Goal: Task Accomplishment & Management: Use online tool/utility

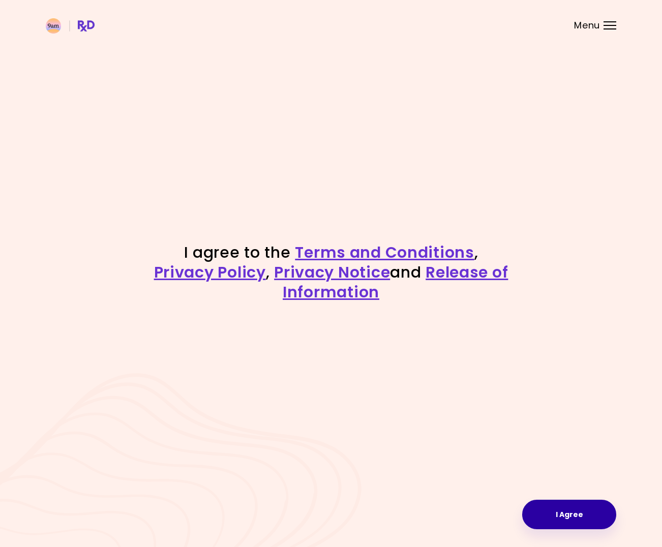
click at [571, 511] on button "I Agree" at bounding box center [570, 515] width 94 height 30
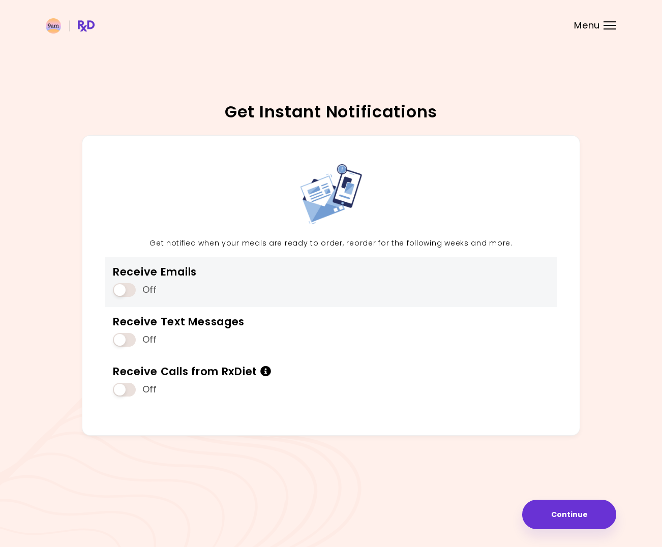
click at [128, 285] on span at bounding box center [124, 290] width 23 height 14
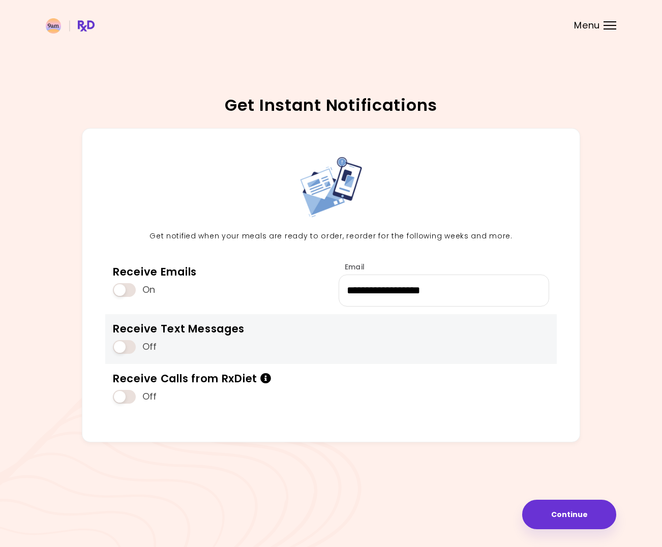
click at [128, 352] on span at bounding box center [124, 347] width 23 height 14
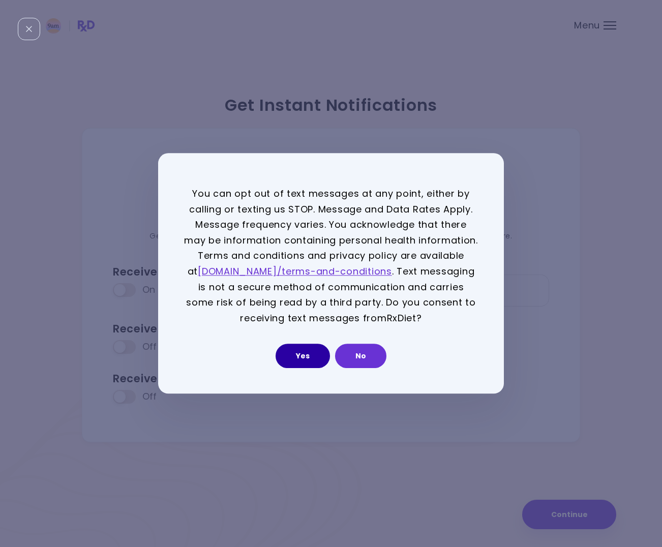
click at [319, 360] on button "Yes" at bounding box center [303, 356] width 54 height 24
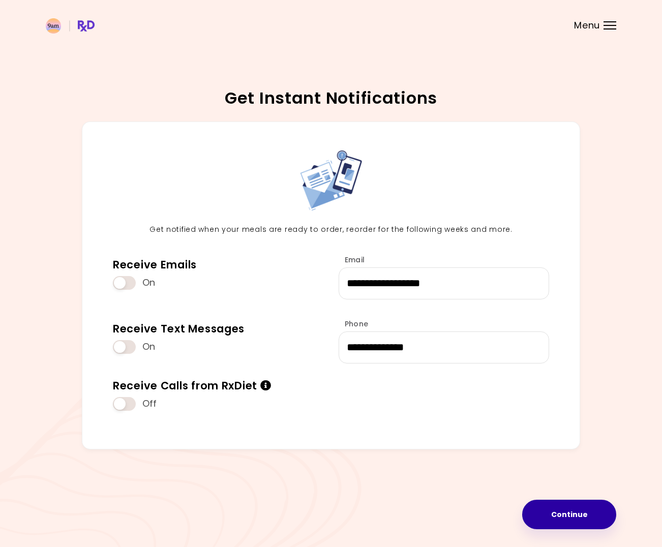
click at [566, 526] on button "Continue" at bounding box center [570, 515] width 94 height 30
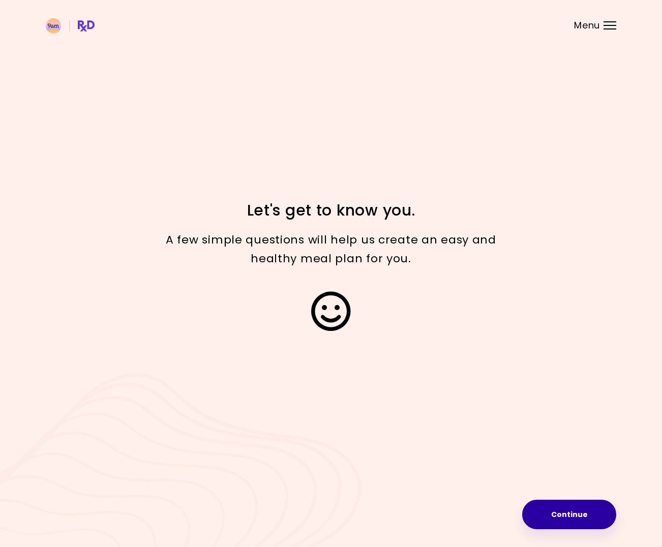
click at [570, 508] on button "Continue" at bounding box center [570, 515] width 94 height 30
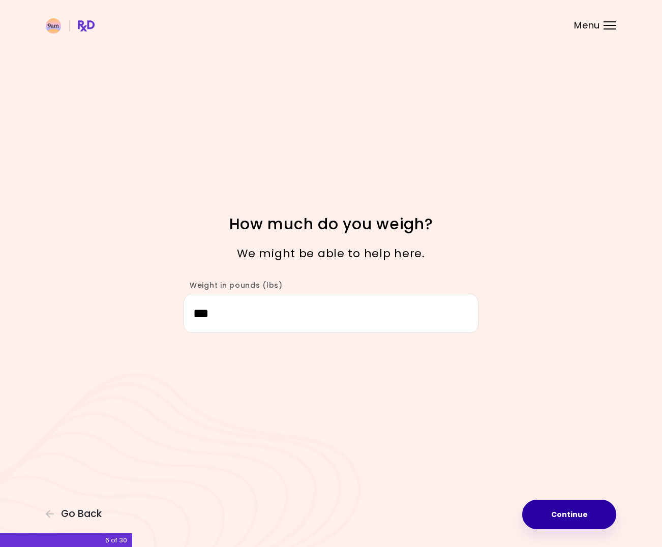
click at [568, 514] on button "Continue" at bounding box center [570, 515] width 94 height 30
select select "****"
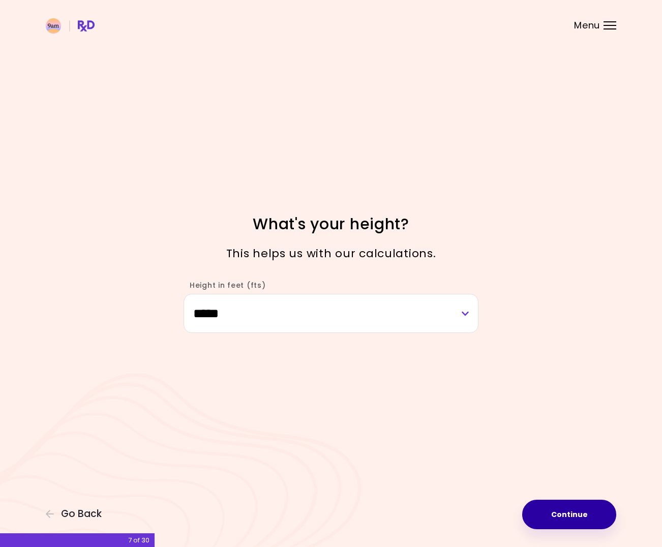
click at [554, 507] on button "Continue" at bounding box center [570, 515] width 94 height 30
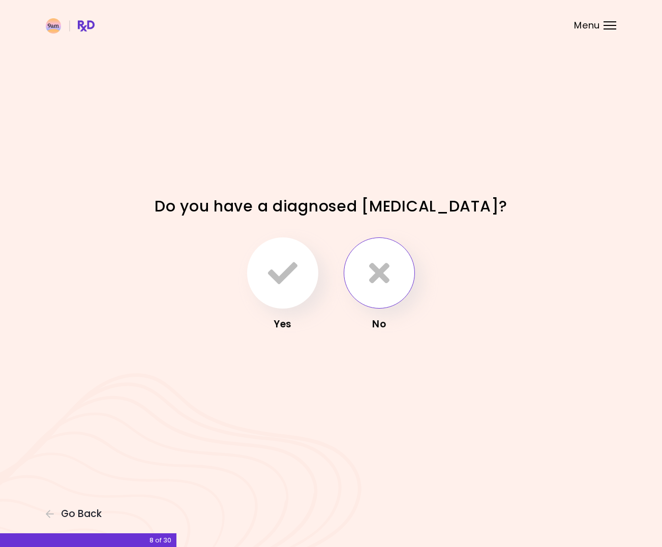
click at [382, 288] on icon "button" at bounding box center [379, 273] width 20 height 30
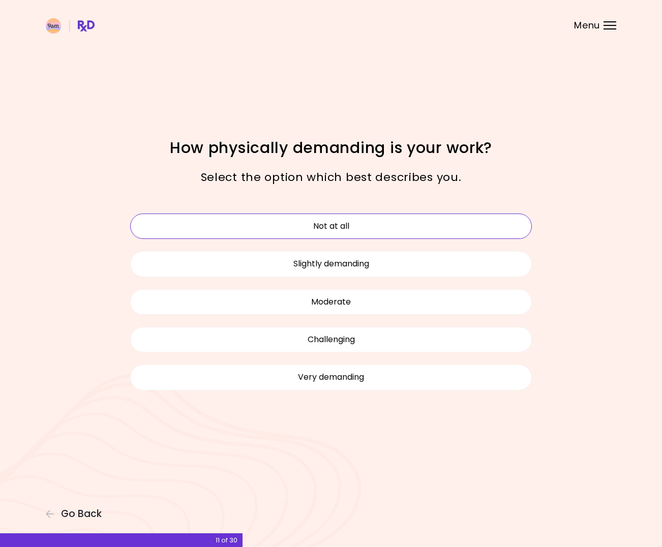
click at [383, 223] on button "Not at all" at bounding box center [331, 226] width 402 height 25
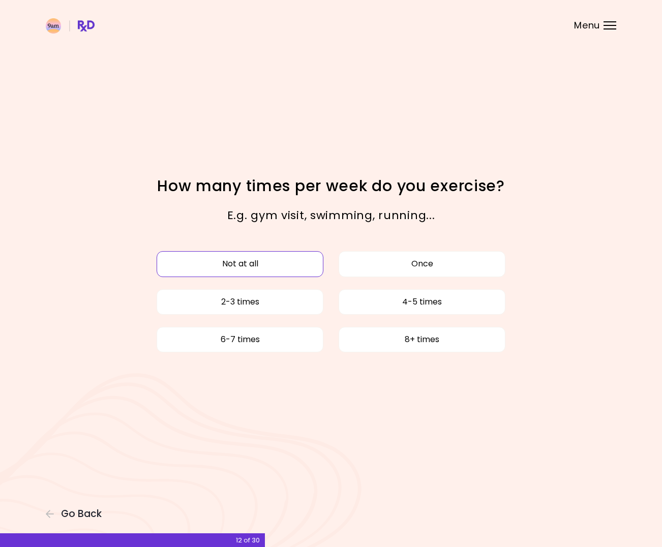
click at [306, 263] on button "Not at all" at bounding box center [240, 263] width 167 height 25
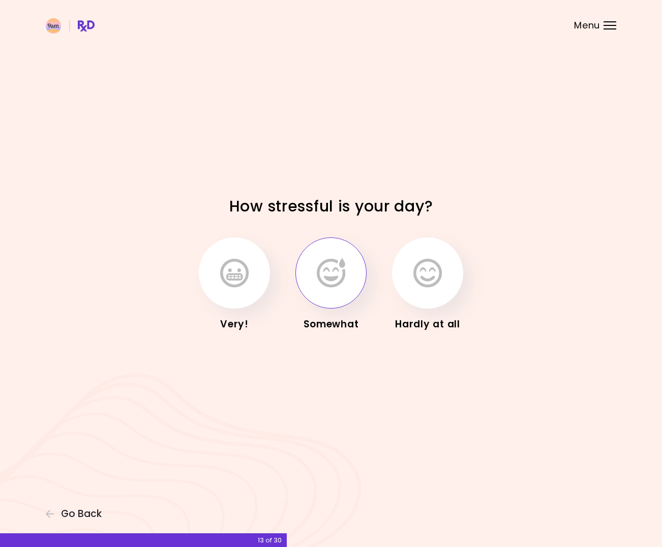
click at [310, 264] on button "button" at bounding box center [331, 273] width 71 height 71
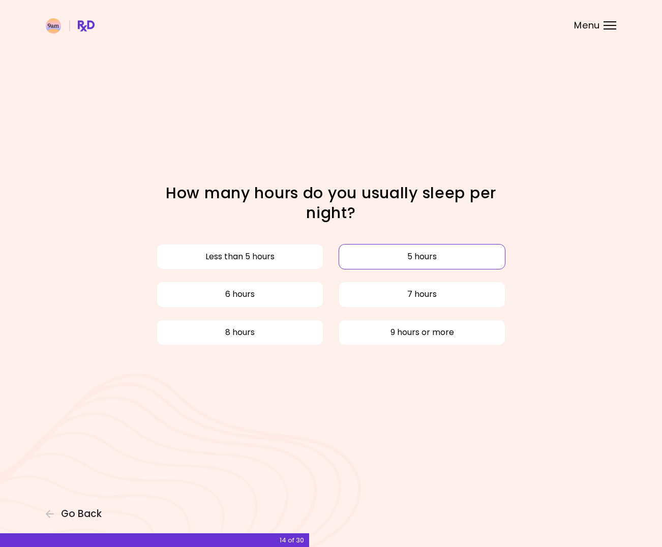
click at [385, 259] on button "5 hours" at bounding box center [422, 256] width 167 height 25
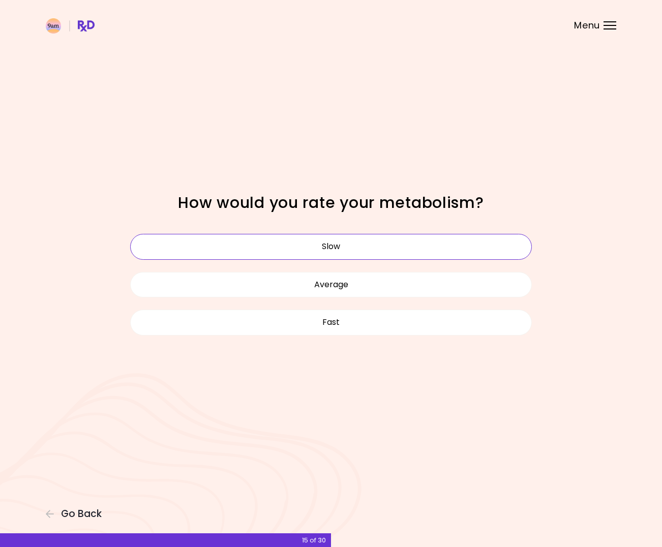
click at [389, 260] on button "Slow" at bounding box center [331, 246] width 402 height 25
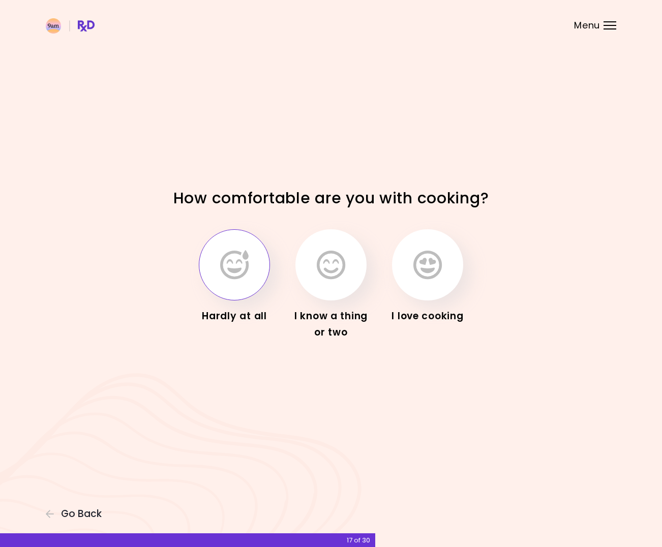
click at [262, 282] on button "button" at bounding box center [234, 264] width 71 height 71
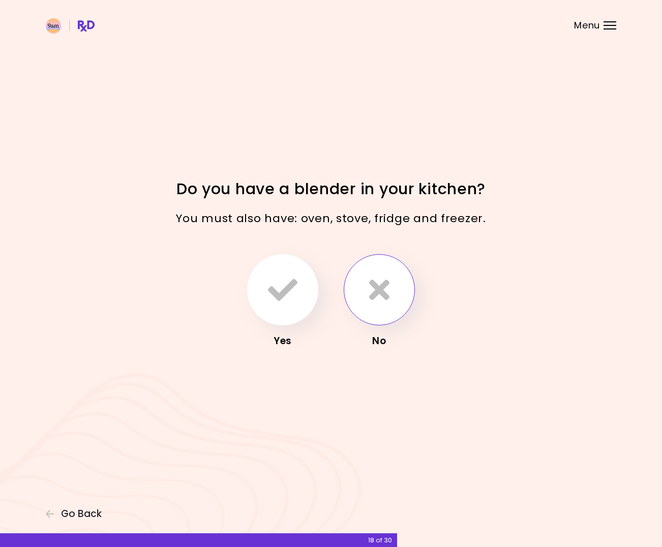
click at [374, 285] on icon "button" at bounding box center [379, 290] width 20 height 30
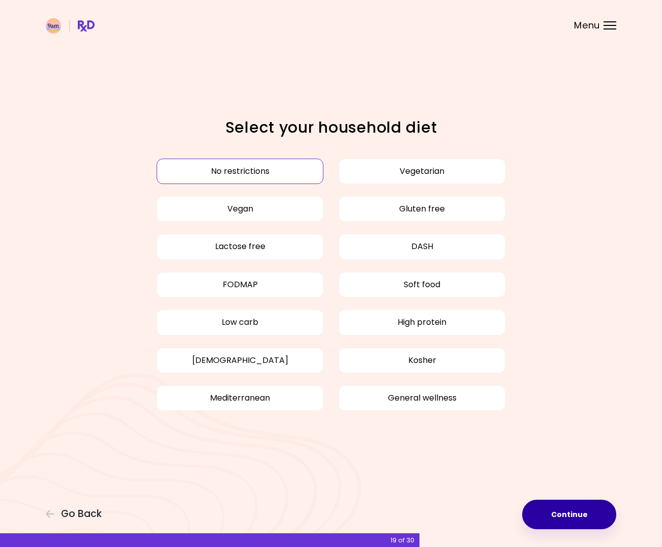
click at [566, 520] on button "Continue" at bounding box center [570, 515] width 94 height 30
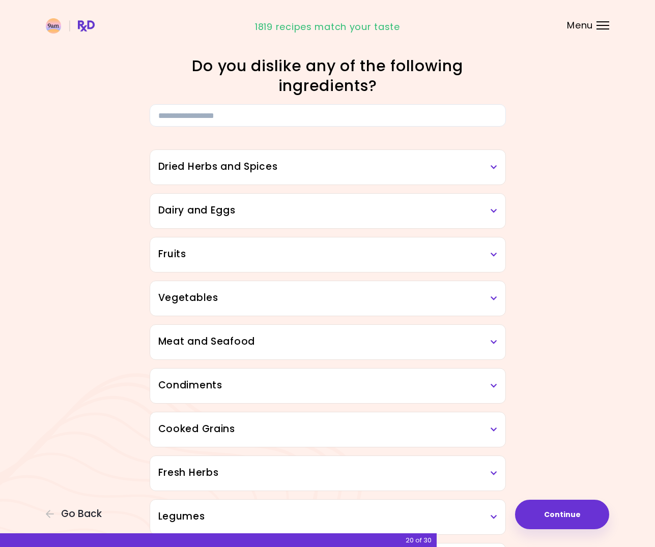
click at [385, 178] on div "Dried Herbs and Spices" at bounding box center [327, 167] width 355 height 35
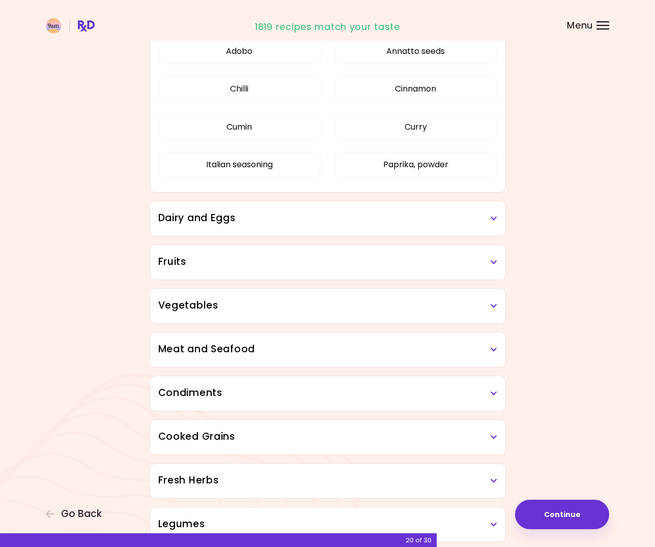
scroll to position [153, 0]
click at [379, 219] on h3 "Dairy and Eggs" at bounding box center [327, 218] width 339 height 15
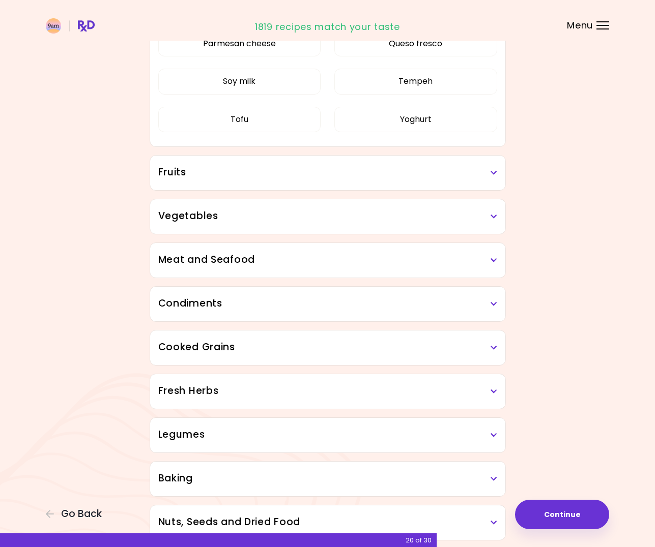
scroll to position [560, 0]
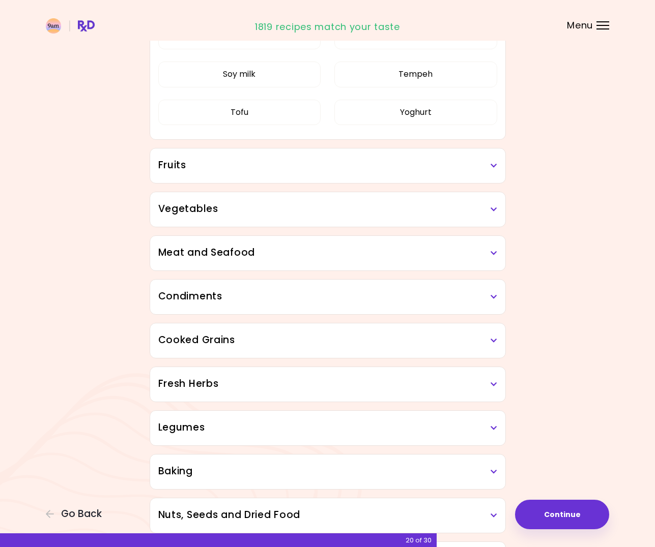
click at [391, 167] on h3 "Fruits" at bounding box center [327, 165] width 339 height 15
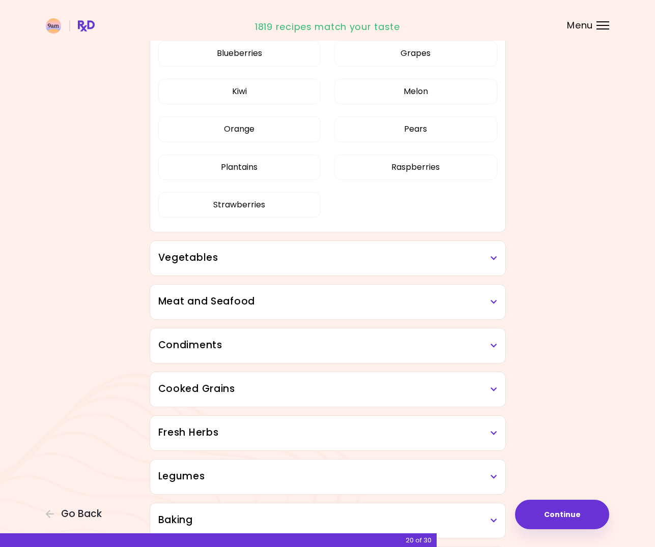
scroll to position [814, 0]
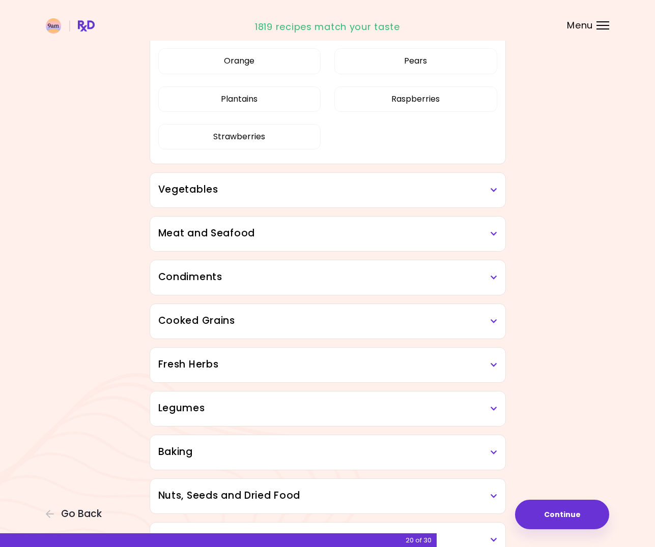
click at [388, 183] on h3 "Vegetables" at bounding box center [327, 190] width 339 height 15
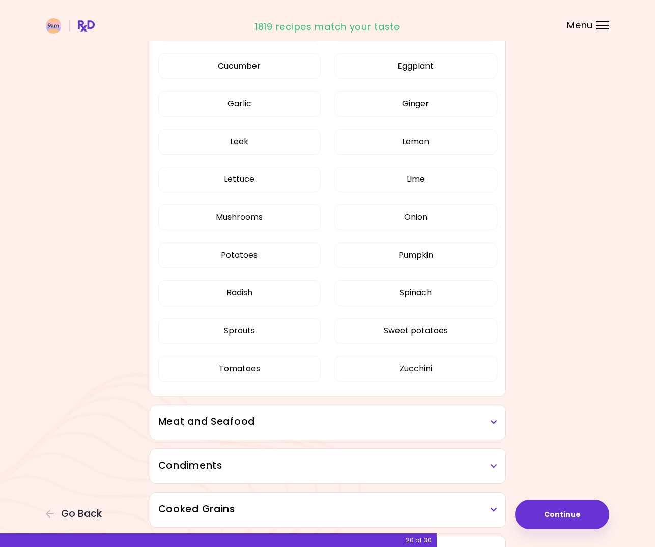
scroll to position [1323, 0]
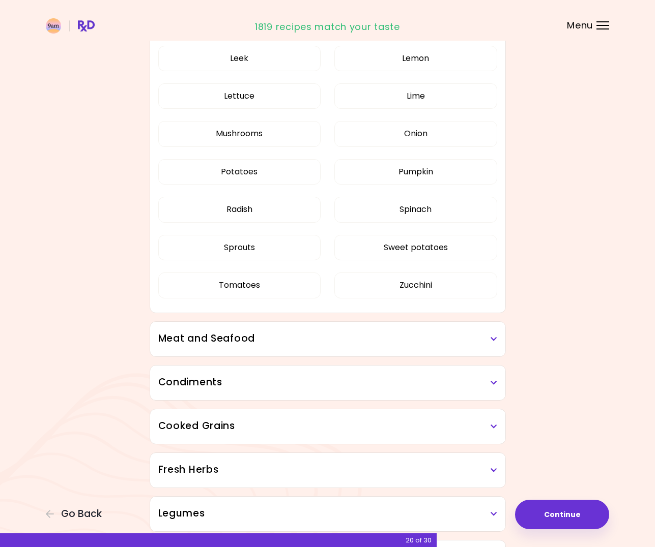
click at [336, 334] on h3 "Meat and Seafood" at bounding box center [327, 339] width 339 height 15
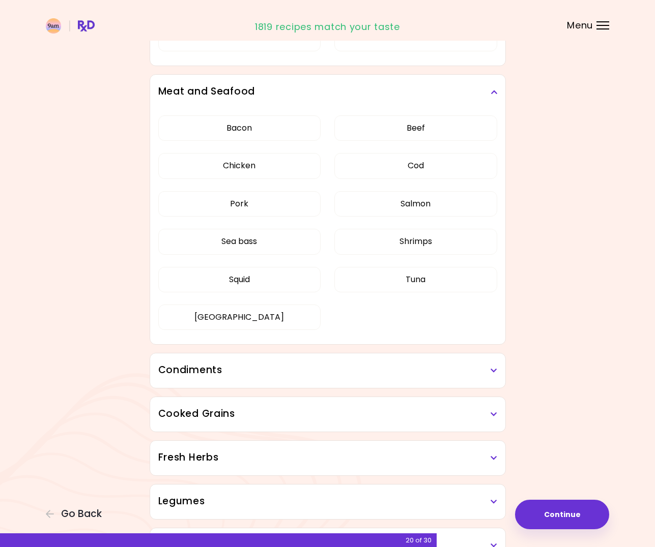
scroll to position [1628, 0]
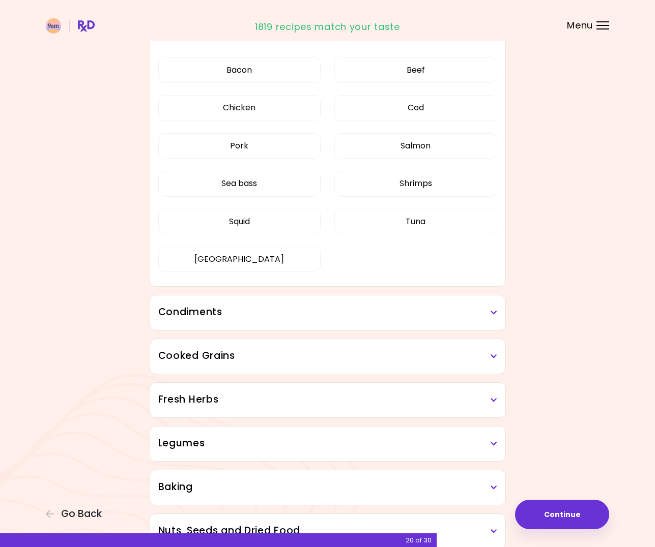
click at [347, 312] on h3 "Condiments" at bounding box center [327, 312] width 339 height 15
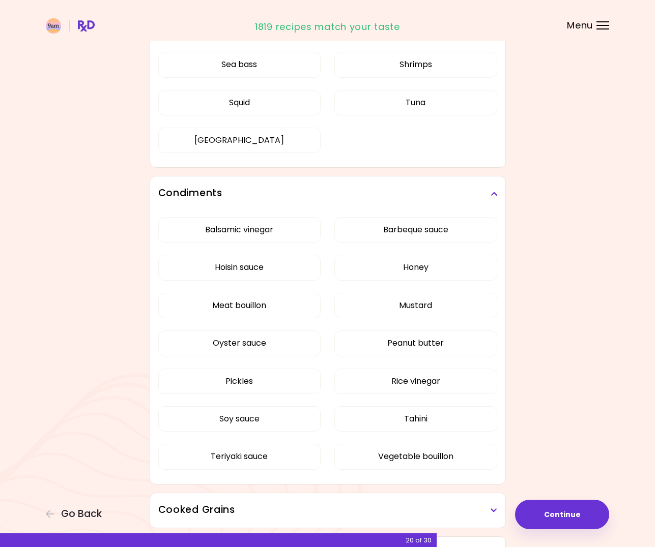
scroll to position [1781, 0]
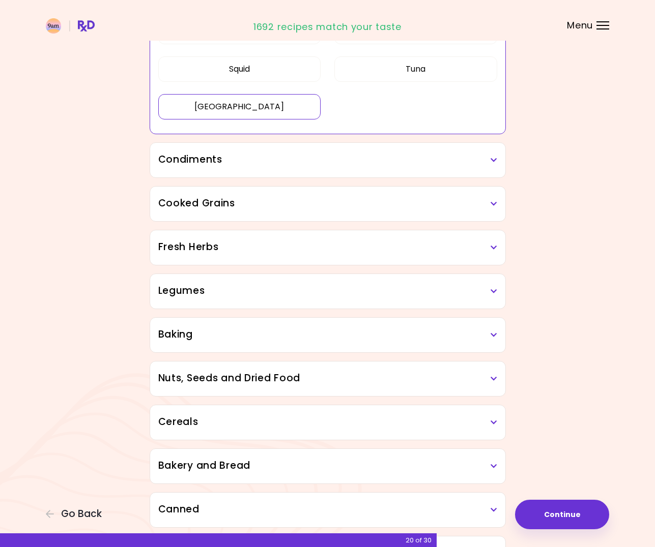
click at [377, 160] on h3 "Condiments" at bounding box center [327, 160] width 339 height 15
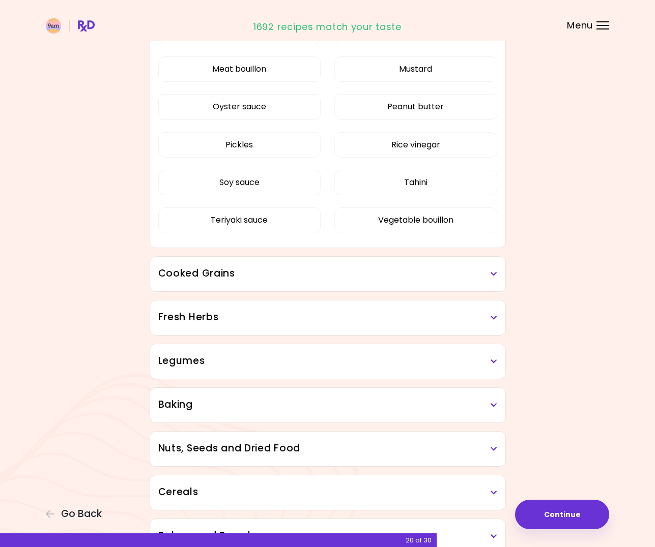
scroll to position [665, 0]
click at [340, 271] on h3 "Cooked Grains" at bounding box center [327, 273] width 339 height 15
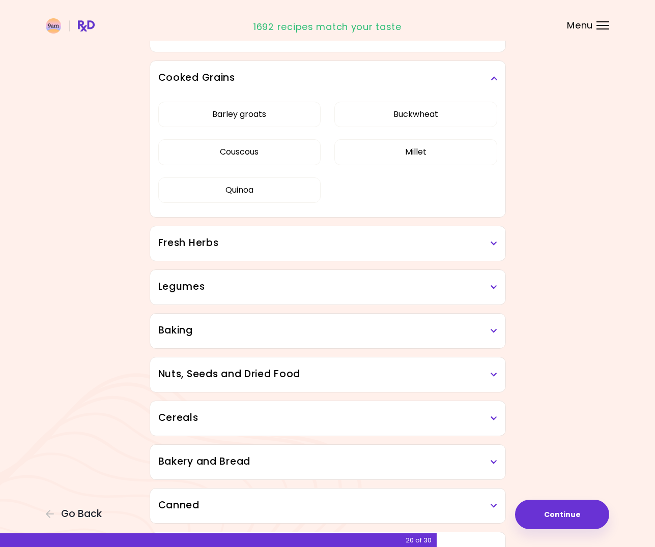
scroll to position [868, 0]
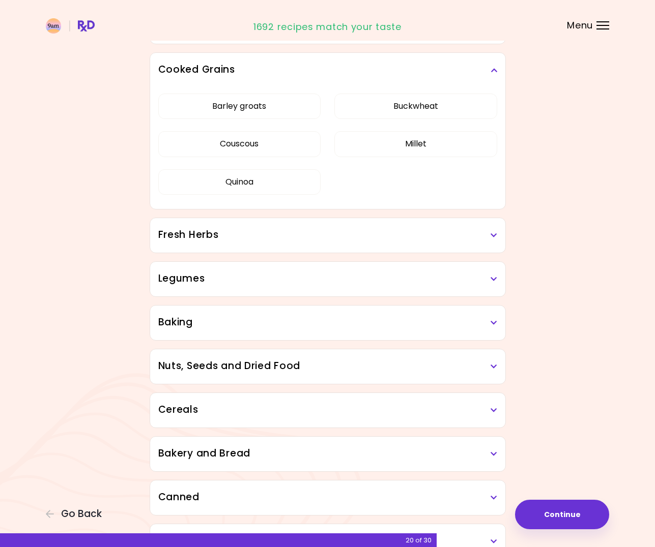
click at [337, 232] on h3 "Fresh Herbs" at bounding box center [327, 235] width 339 height 15
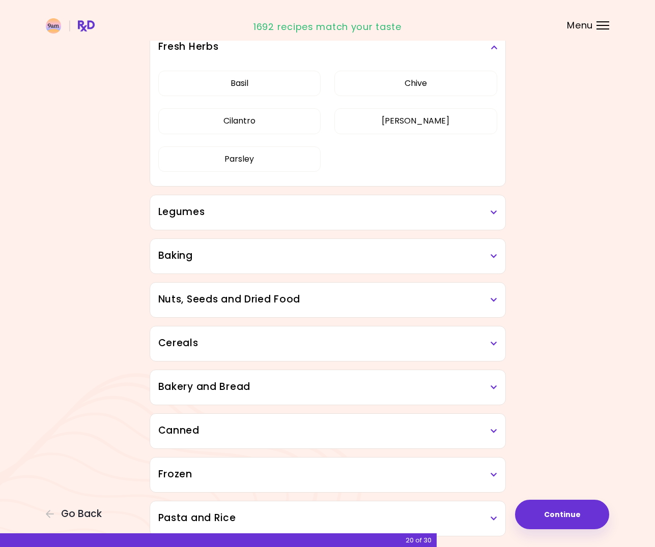
scroll to position [1072, 0]
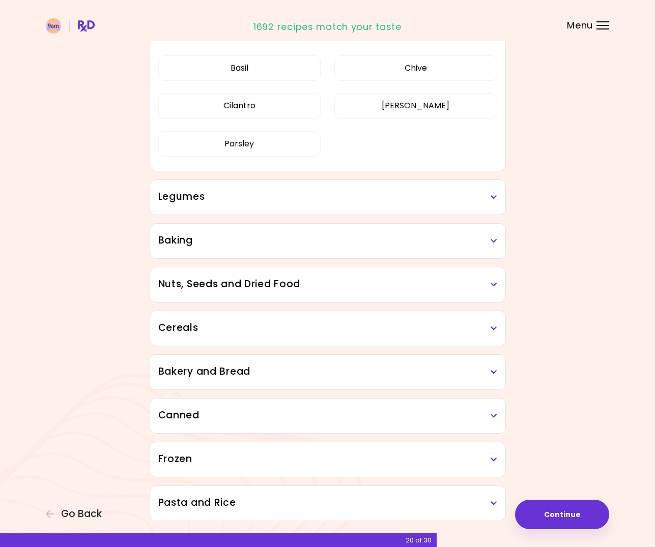
click at [341, 204] on h3 "Legumes" at bounding box center [327, 197] width 339 height 15
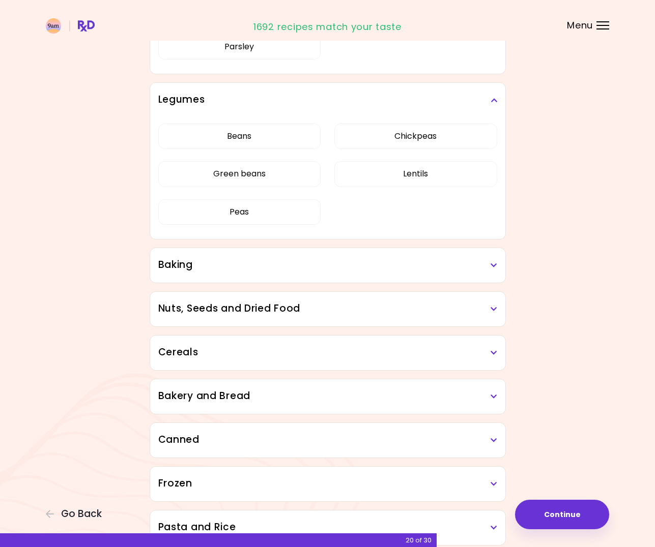
scroll to position [1173, 0]
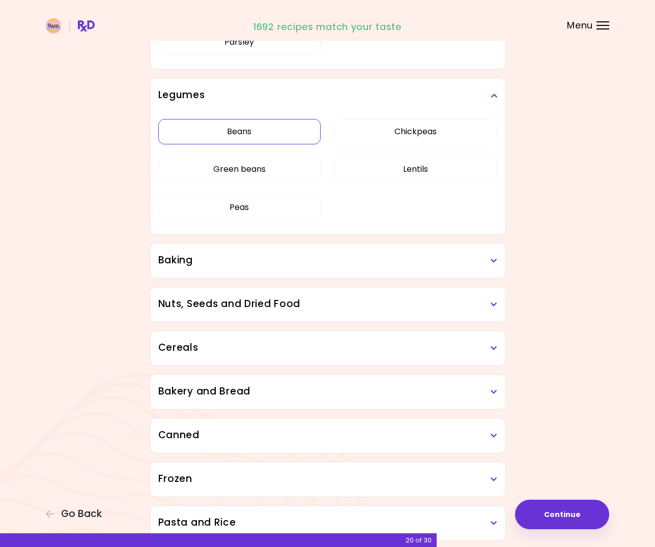
click at [285, 137] on div "Beans Chickpeas Green beans Lentils Peas" at bounding box center [327, 174] width 339 height 122
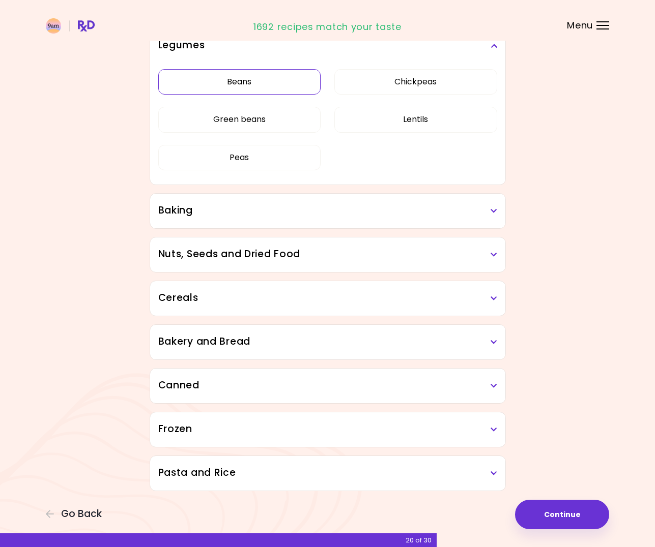
scroll to position [472, 0]
click at [280, 88] on button "Beans" at bounding box center [239, 81] width 163 height 25
click at [376, 211] on h3 "Baking" at bounding box center [327, 211] width 339 height 15
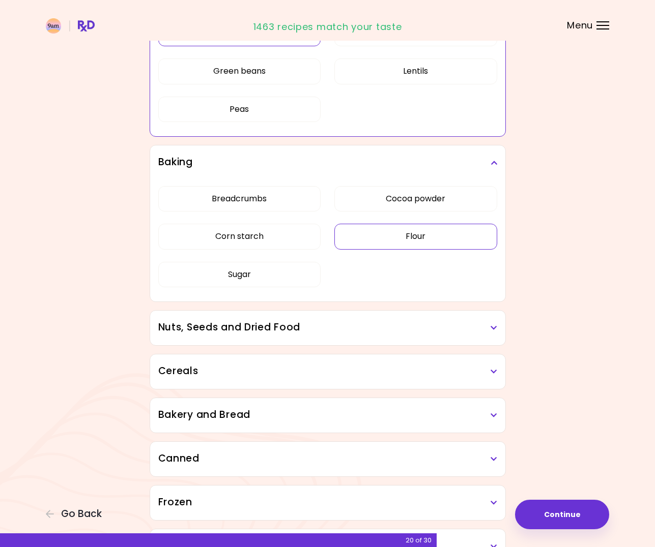
scroll to position [523, 0]
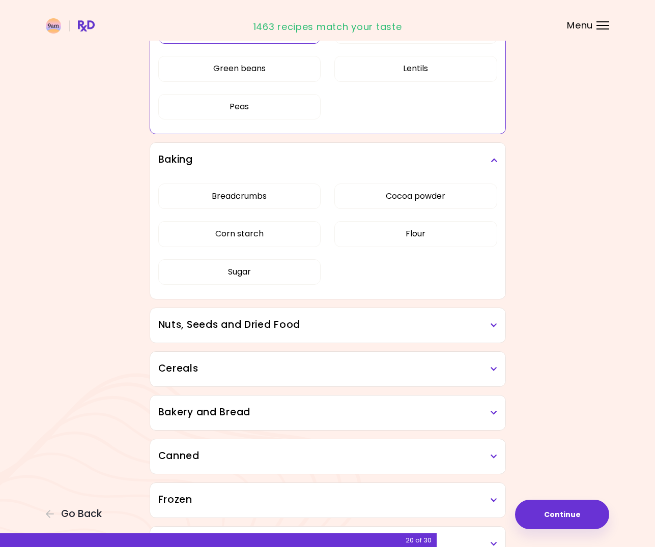
click at [367, 327] on h3 "Nuts, Seeds and Dried Food" at bounding box center [327, 325] width 339 height 15
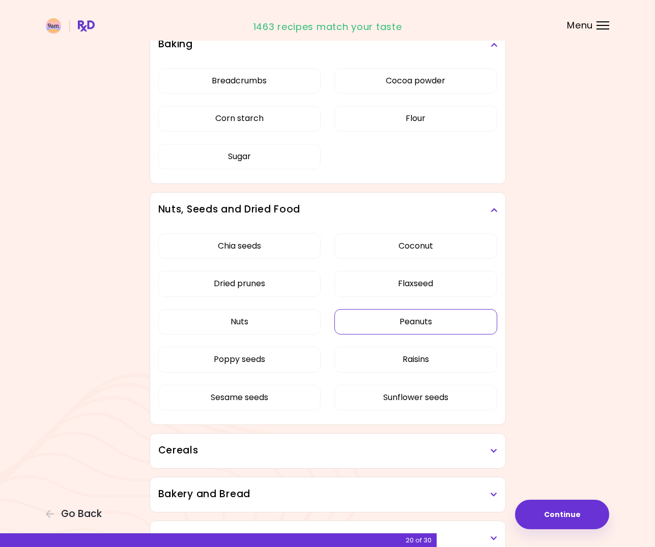
scroll to position [726, 0]
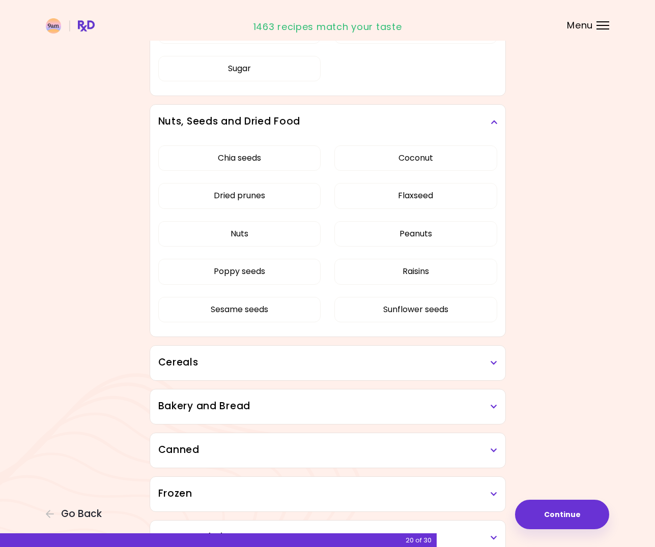
click at [353, 365] on h3 "Cereals" at bounding box center [327, 363] width 339 height 15
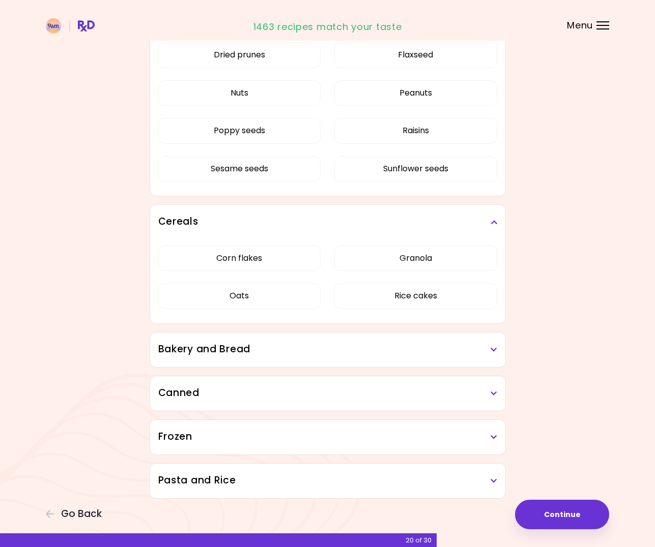
scroll to position [875, 0]
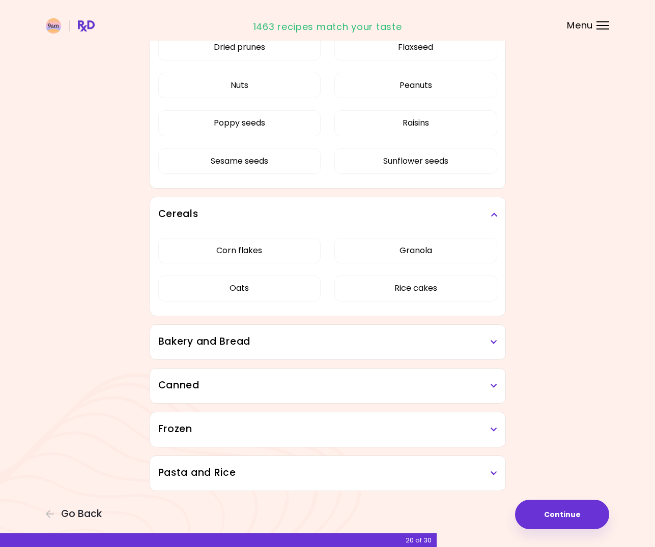
click at [354, 347] on h3 "Bakery and Bread" at bounding box center [327, 342] width 339 height 15
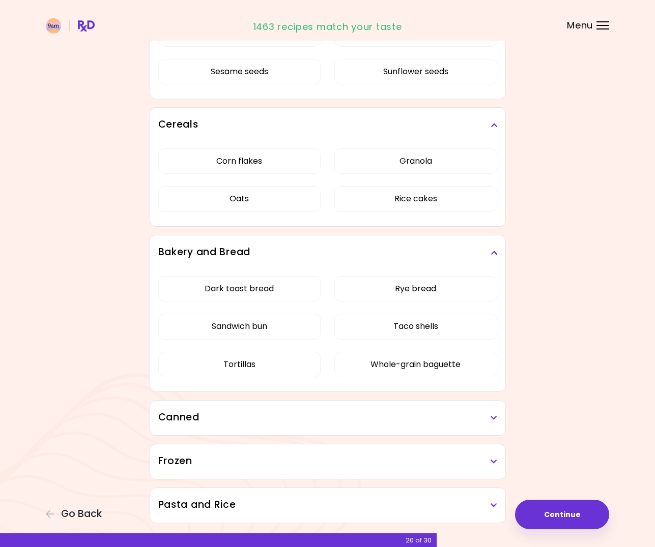
scroll to position [996, 0]
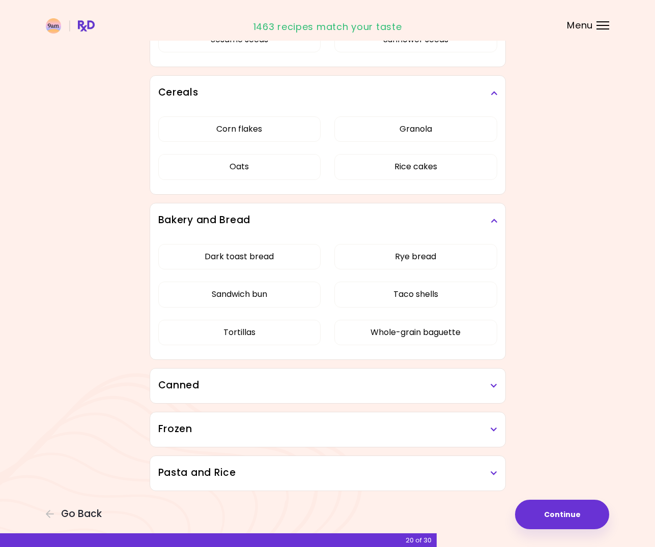
click at [349, 382] on h3 "Canned" at bounding box center [327, 386] width 339 height 15
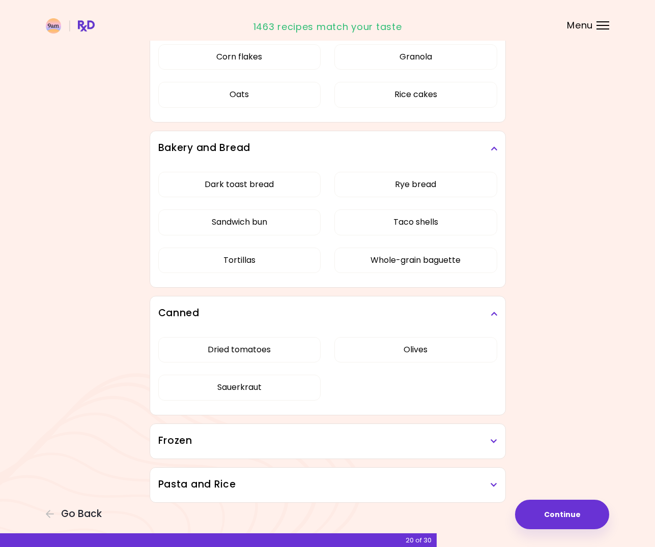
scroll to position [1080, 0]
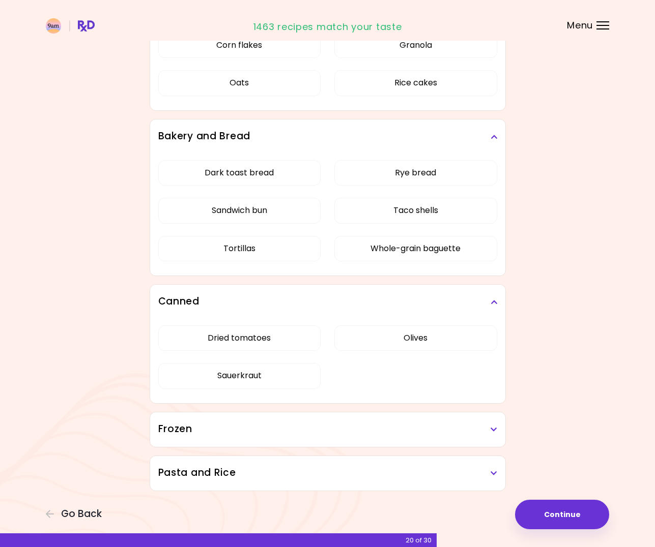
click at [344, 439] on div "Frozen" at bounding box center [327, 430] width 355 height 35
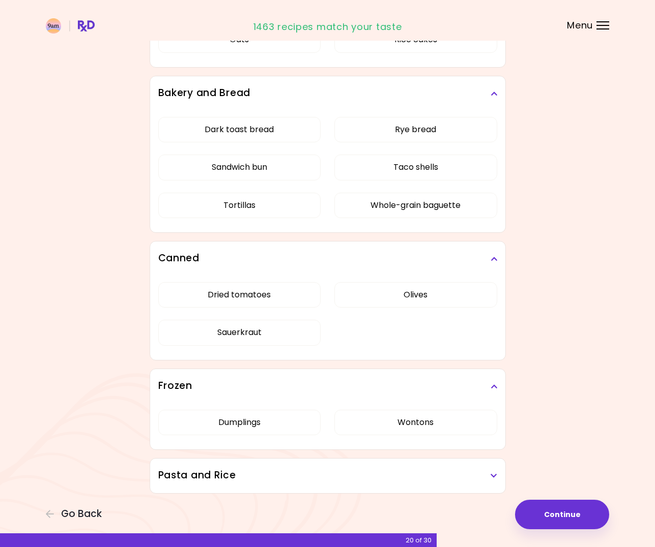
scroll to position [1126, 0]
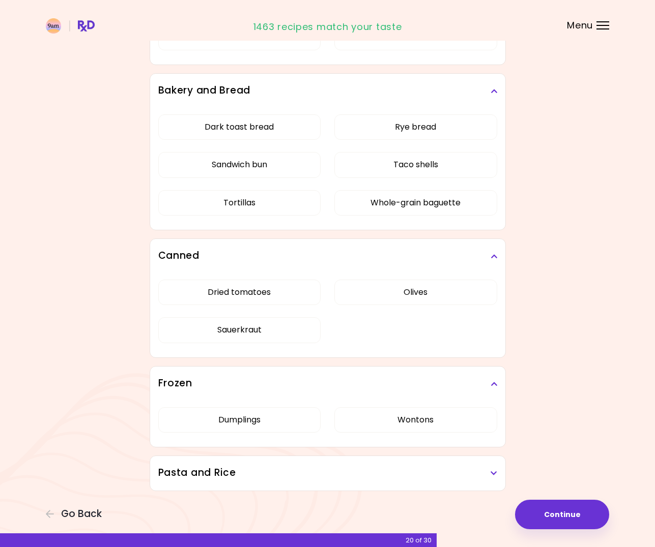
click at [370, 275] on div "Dried tomatoes Olives Sauerkraut" at bounding box center [327, 316] width 339 height 84
click at [367, 290] on button "Olives" at bounding box center [415, 292] width 163 height 25
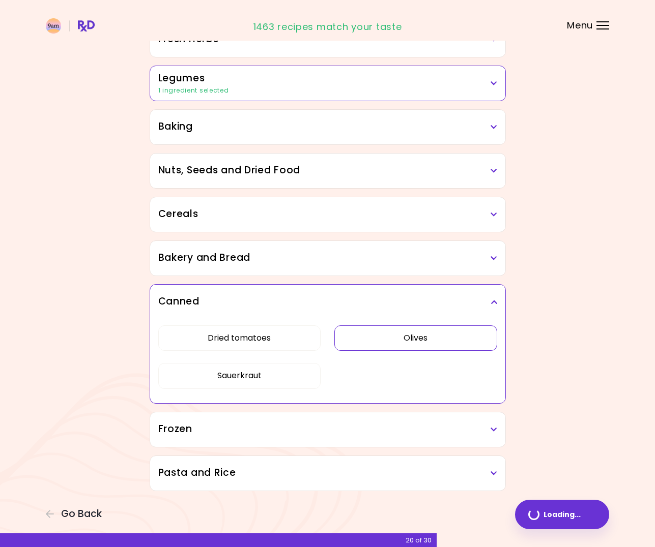
scroll to position [434, 0]
click at [321, 430] on h3 "Frozen" at bounding box center [327, 429] width 339 height 15
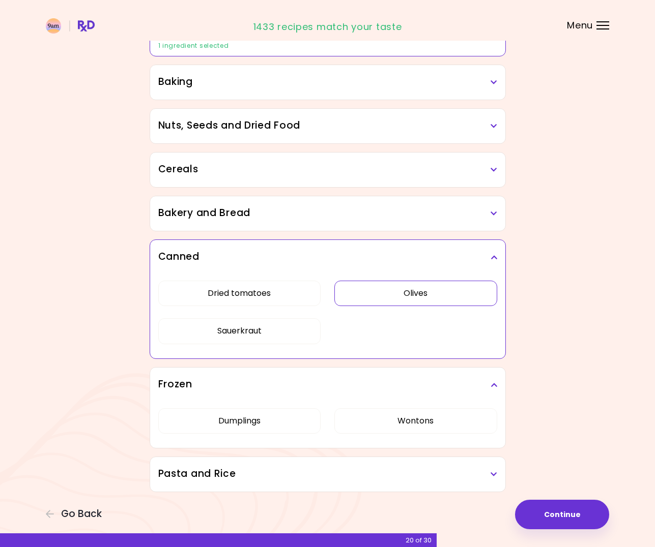
scroll to position [480, 0]
click at [336, 472] on h3 "Pasta and Rice" at bounding box center [327, 473] width 339 height 15
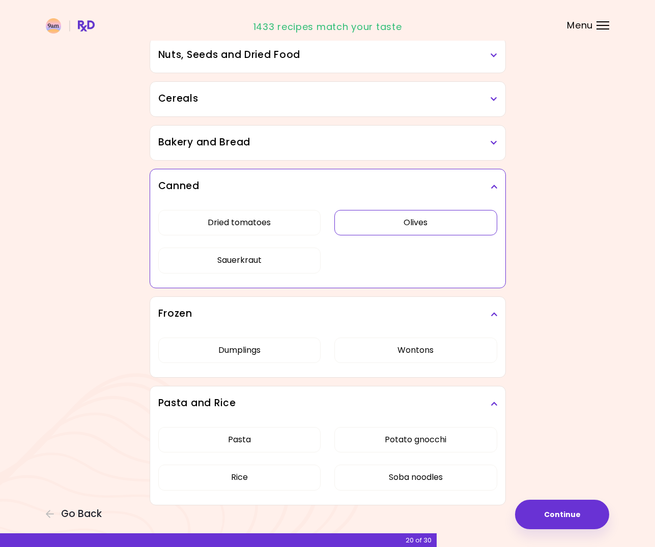
scroll to position [564, 0]
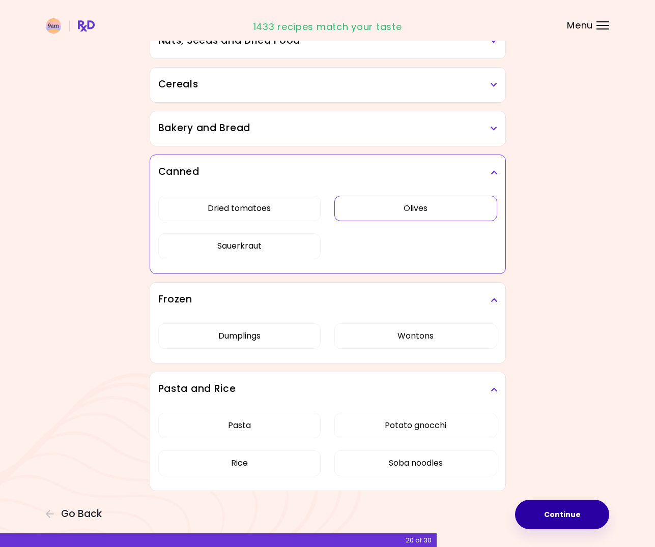
click at [560, 514] on button "Continue" at bounding box center [562, 515] width 94 height 30
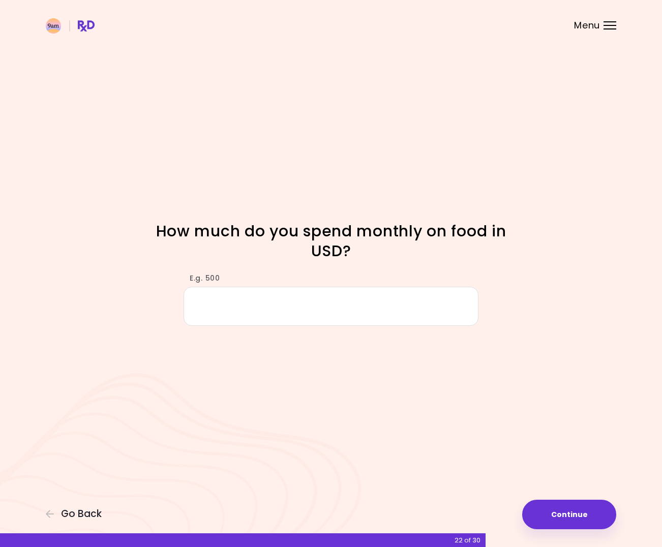
click at [316, 315] on input "E.g. 500" at bounding box center [331, 306] width 295 height 39
click at [319, 315] on input "****" at bounding box center [331, 306] width 295 height 39
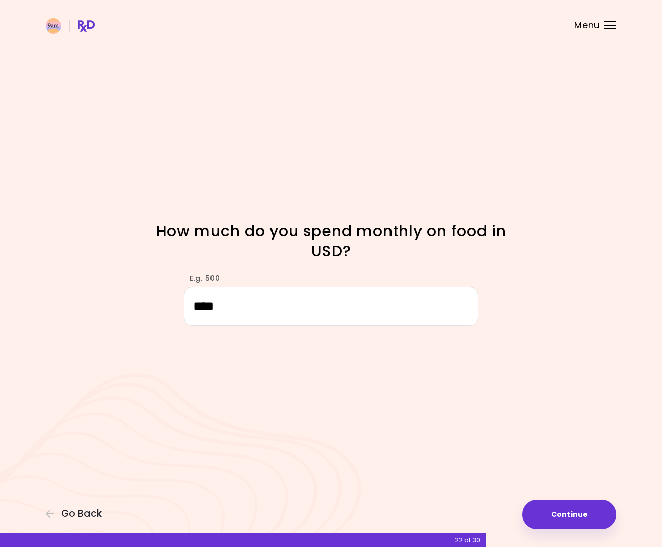
click at [319, 315] on input "****" at bounding box center [331, 306] width 295 height 39
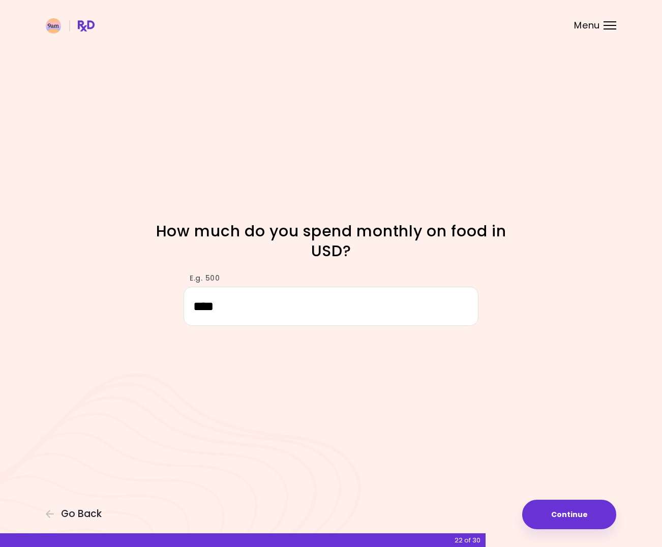
click at [319, 315] on input "****" at bounding box center [331, 306] width 295 height 39
type input "****"
click at [556, 518] on button "Continue" at bounding box center [570, 515] width 94 height 30
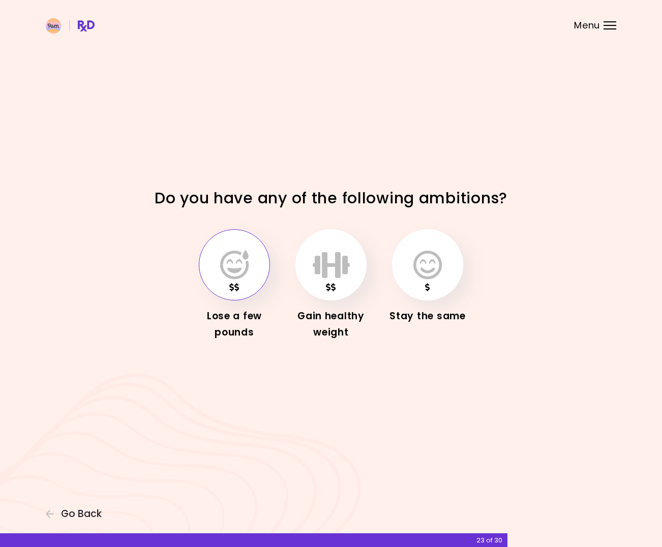
click at [239, 282] on button "button" at bounding box center [234, 264] width 71 height 71
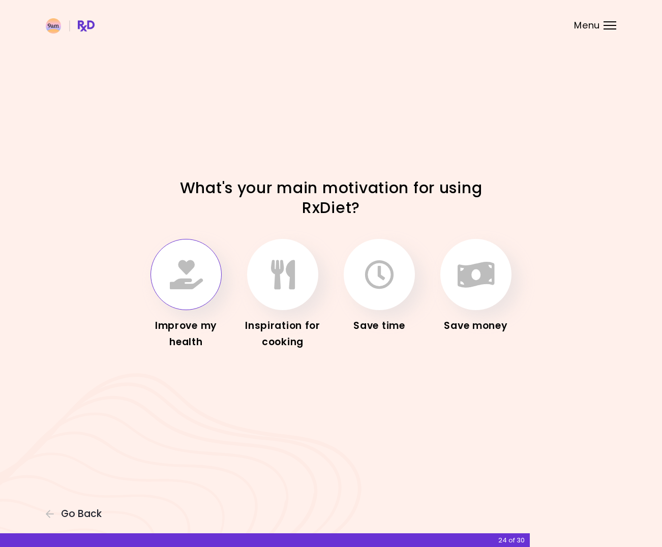
click at [176, 289] on icon "button" at bounding box center [186, 275] width 33 height 30
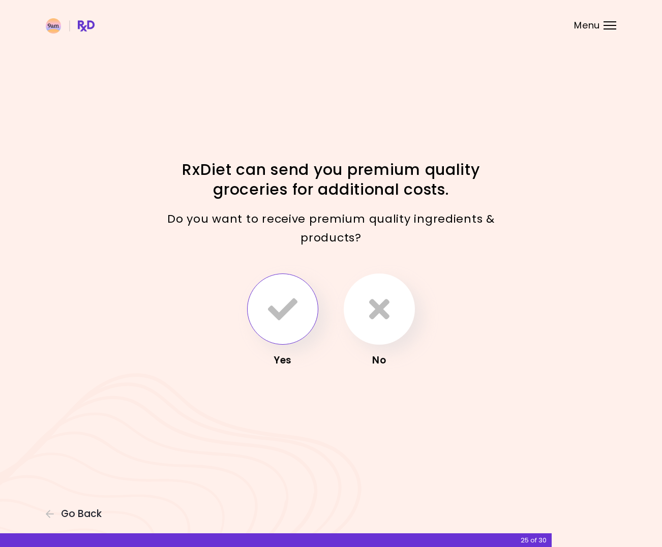
click at [266, 289] on button "button" at bounding box center [282, 309] width 71 height 71
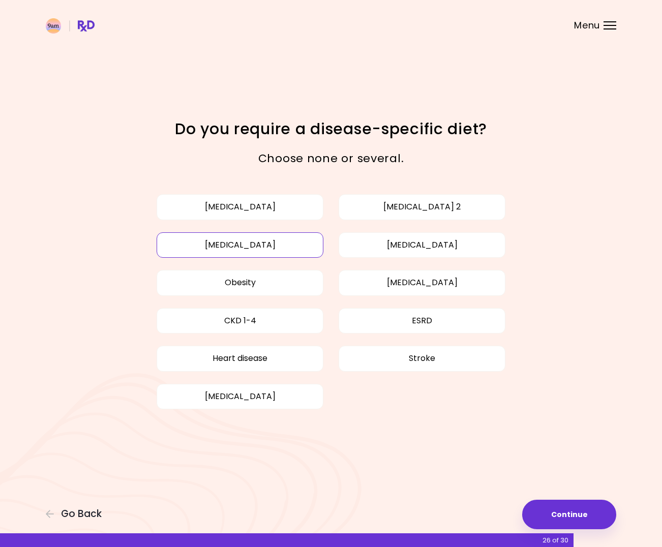
click at [297, 245] on button "[MEDICAL_DATA]" at bounding box center [240, 245] width 167 height 25
click at [374, 244] on button "[MEDICAL_DATA]" at bounding box center [422, 245] width 167 height 25
click at [321, 280] on button "Obesity" at bounding box center [240, 282] width 167 height 25
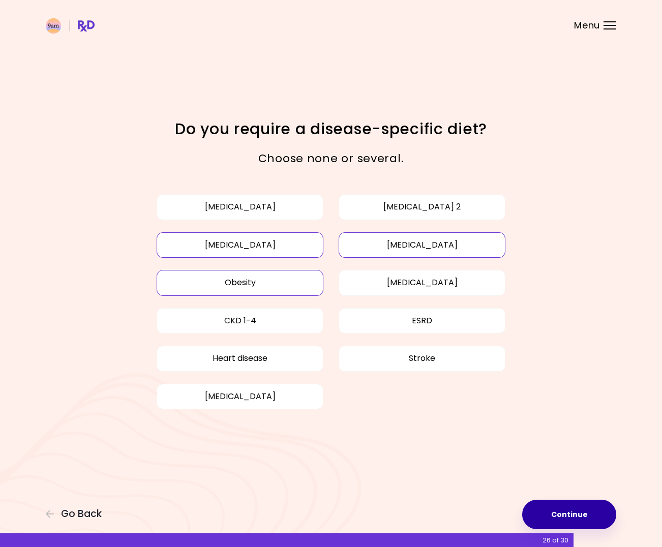
click at [545, 515] on button "Continue" at bounding box center [570, 515] width 94 height 30
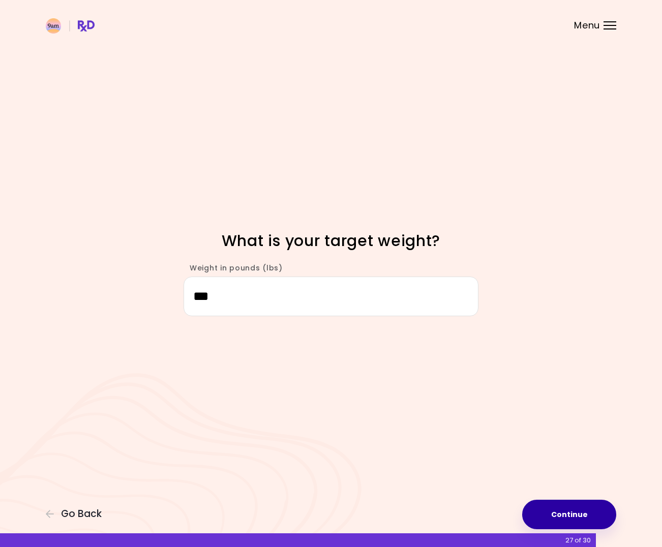
type input "***"
click at [553, 516] on button "Continue" at bounding box center [570, 515] width 94 height 30
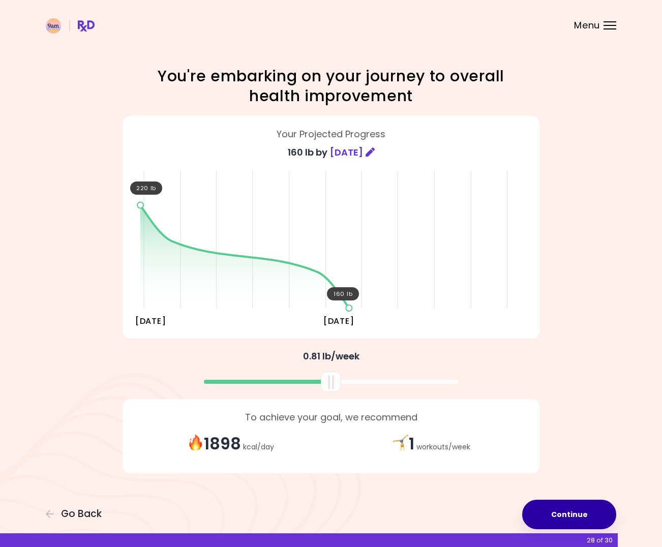
click at [550, 514] on button "Continue" at bounding box center [570, 515] width 94 height 30
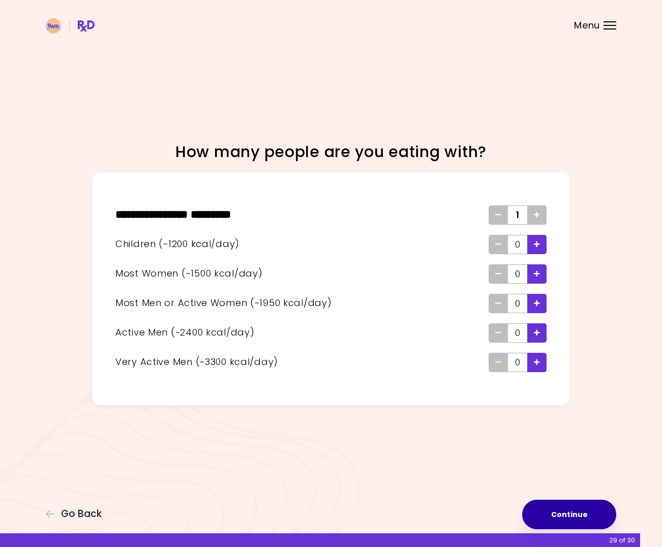
click at [548, 510] on button "Continue" at bounding box center [570, 515] width 94 height 30
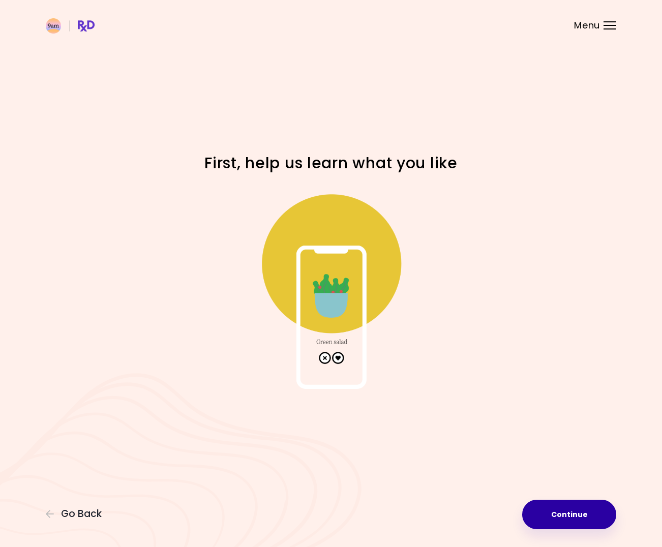
click at [547, 510] on button "Continue" at bounding box center [570, 515] width 94 height 30
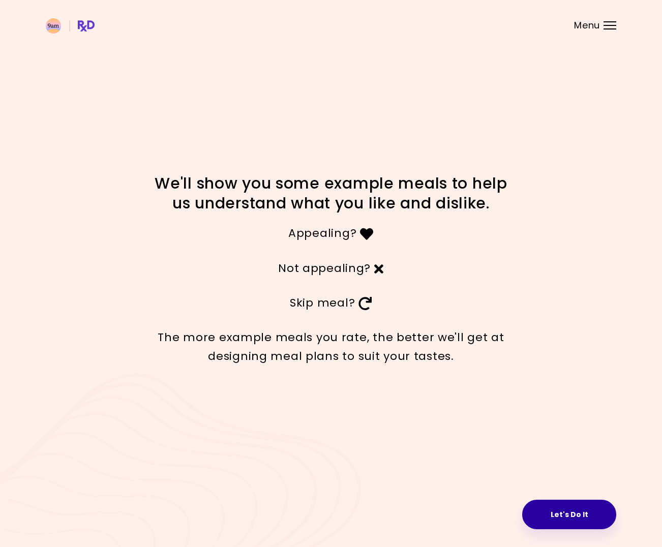
click at [544, 517] on button "Let's Do It" at bounding box center [570, 515] width 94 height 30
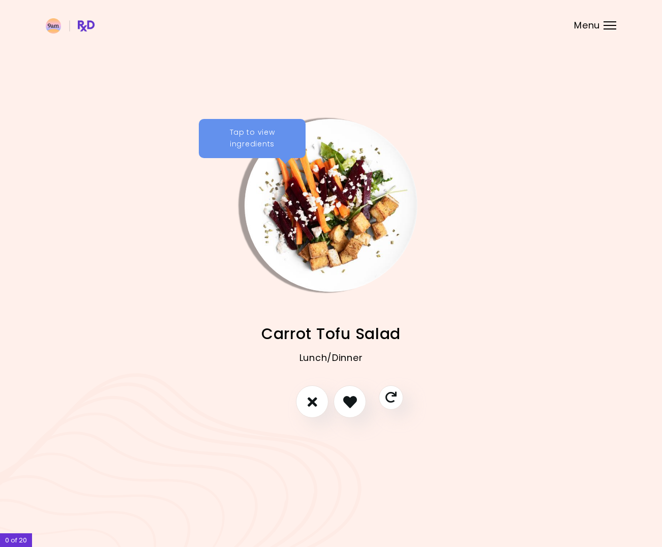
click at [284, 124] on div "Tap to view ingredients" at bounding box center [252, 139] width 107 height 40
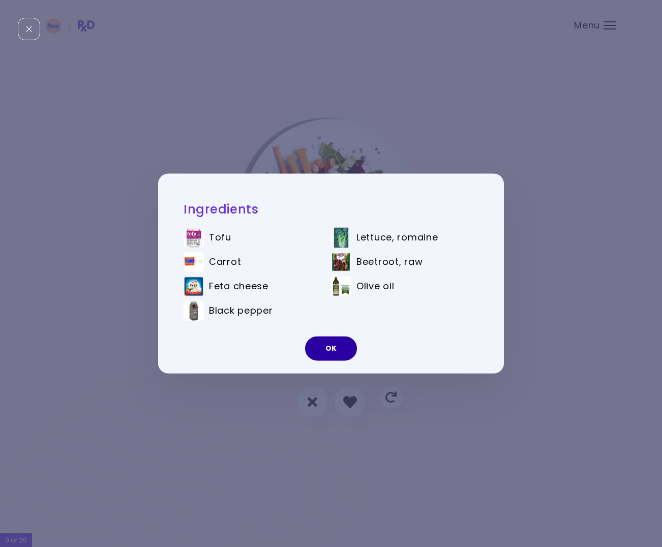
click at [336, 345] on button "OK" at bounding box center [331, 349] width 52 height 24
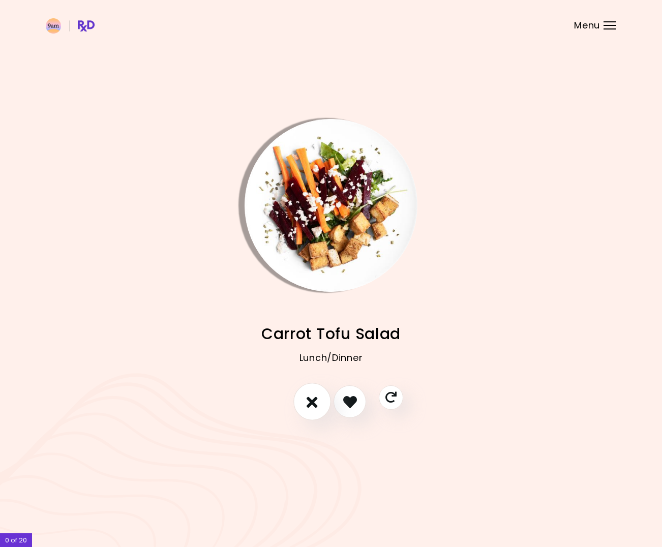
click at [311, 409] on icon "I don't like this recipe" at bounding box center [312, 402] width 11 height 16
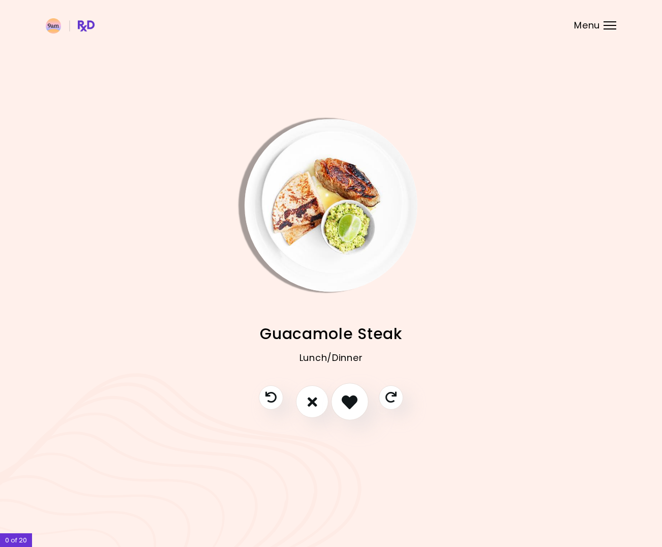
click at [343, 407] on icon "I like this recipe" at bounding box center [350, 402] width 16 height 16
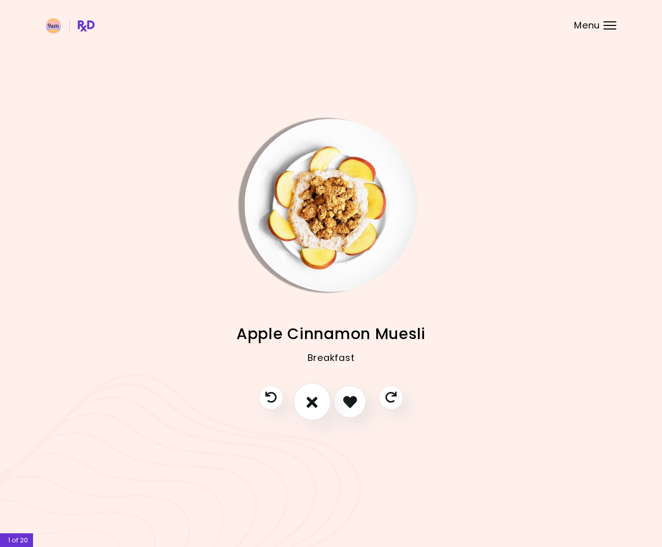
click at [323, 407] on button "I don't like this recipe" at bounding box center [313, 403] width 38 height 38
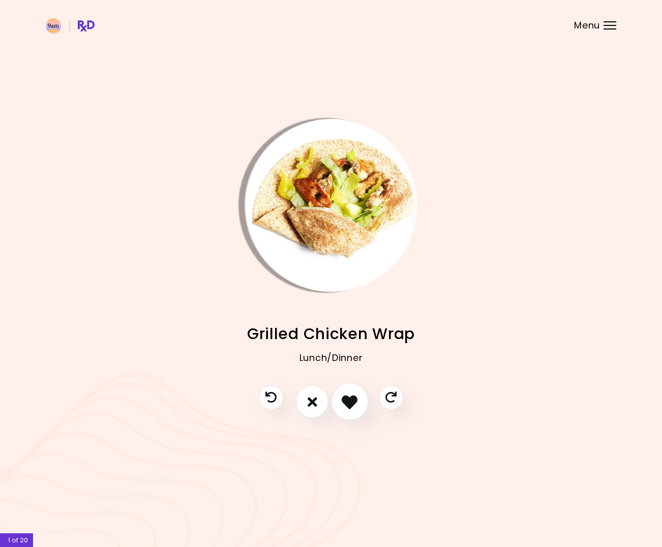
click at [343, 406] on icon "I like this recipe" at bounding box center [350, 402] width 16 height 16
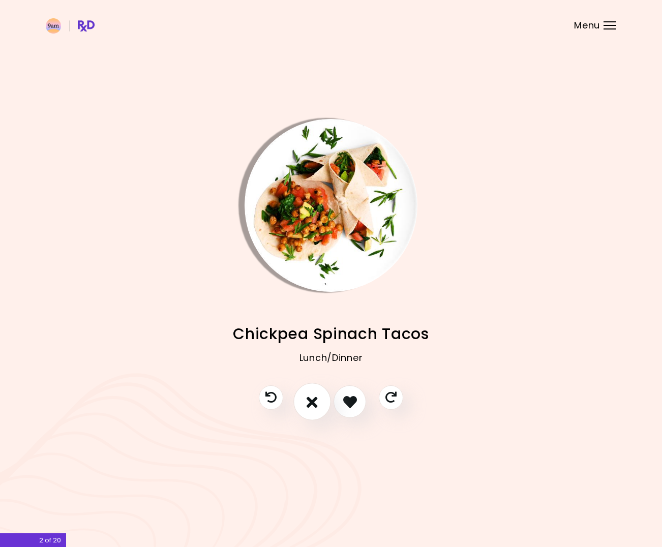
click at [308, 409] on icon "I don't like this recipe" at bounding box center [312, 402] width 11 height 16
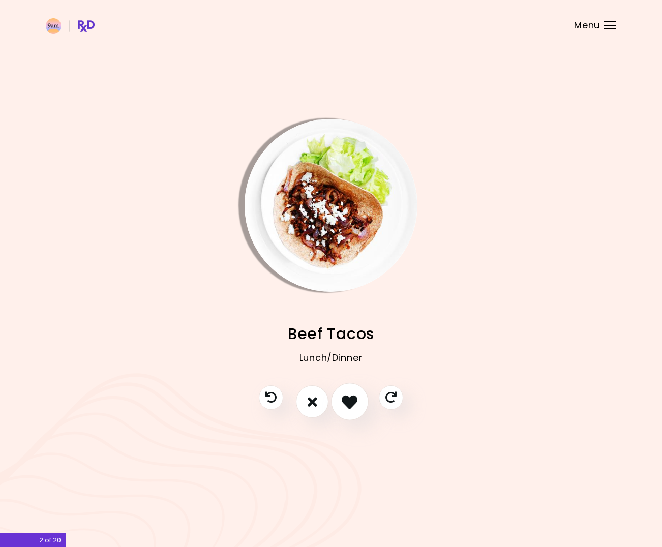
click at [341, 406] on button "I like this recipe" at bounding box center [350, 403] width 38 height 38
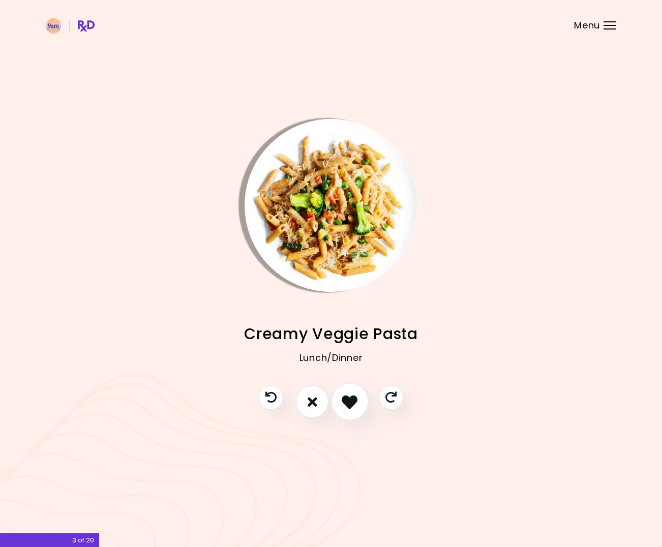
click at [341, 406] on button "I like this recipe" at bounding box center [350, 403] width 38 height 38
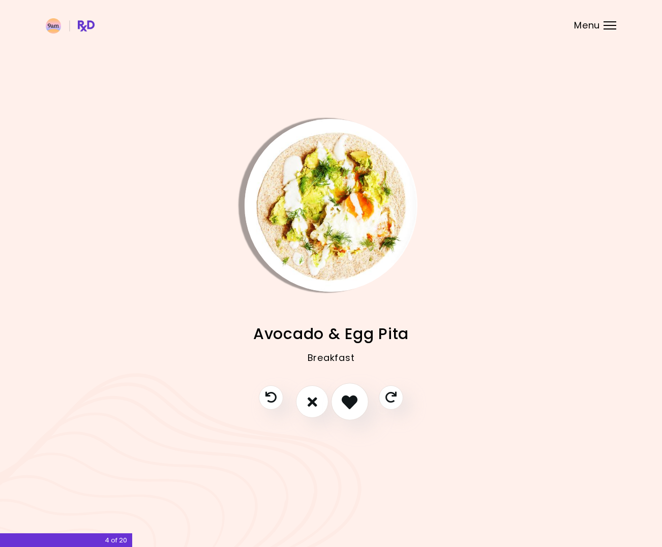
click at [343, 407] on icon "I like this recipe" at bounding box center [350, 402] width 16 height 16
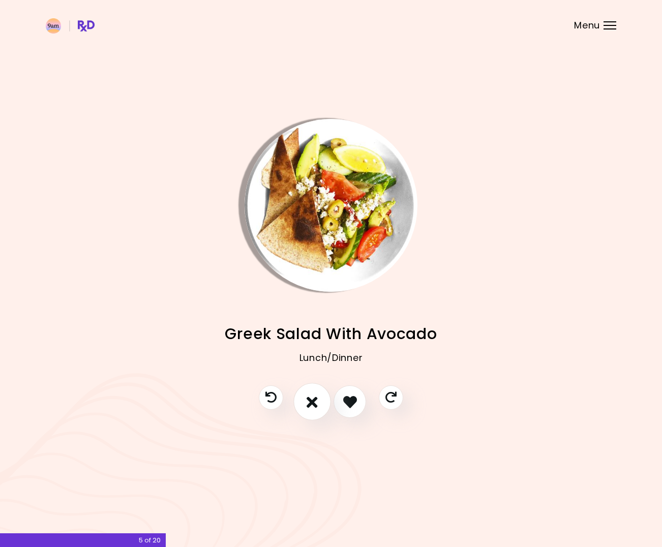
click at [311, 413] on button "I don't like this recipe" at bounding box center [313, 403] width 38 height 38
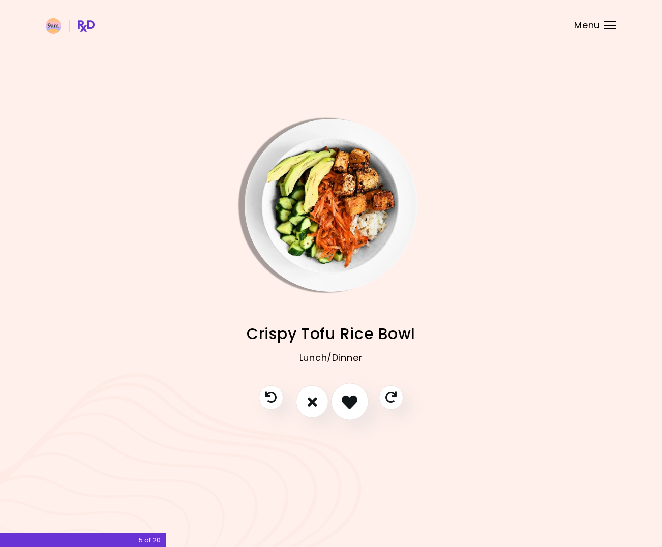
click at [351, 405] on icon "I like this recipe" at bounding box center [350, 402] width 16 height 16
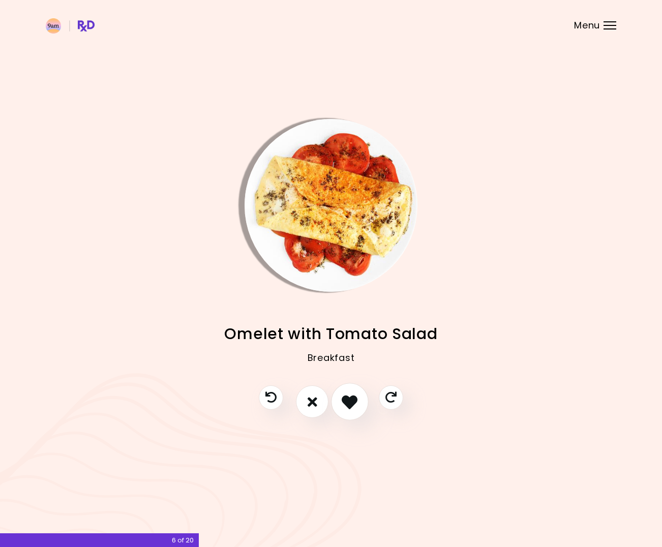
click at [345, 409] on icon "I like this recipe" at bounding box center [350, 402] width 16 height 16
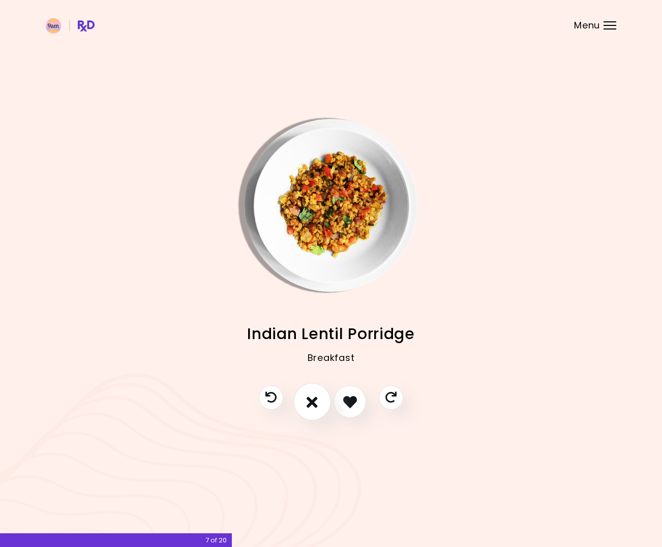
click at [314, 411] on button "I don't like this recipe" at bounding box center [313, 403] width 38 height 38
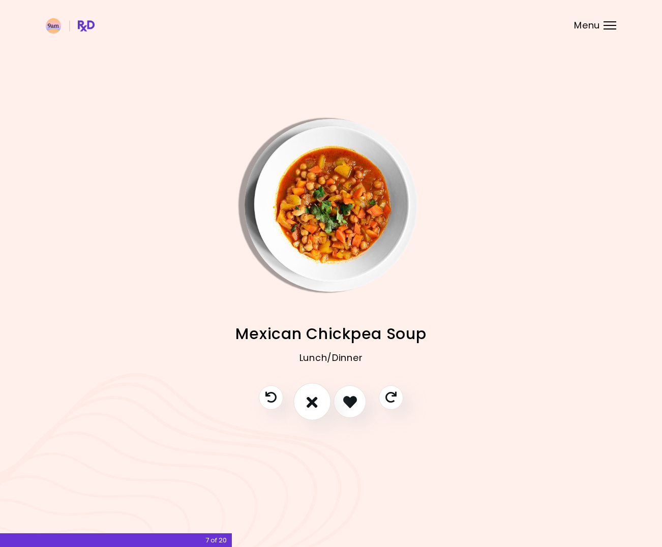
click at [316, 411] on button "I don't like this recipe" at bounding box center [313, 403] width 38 height 38
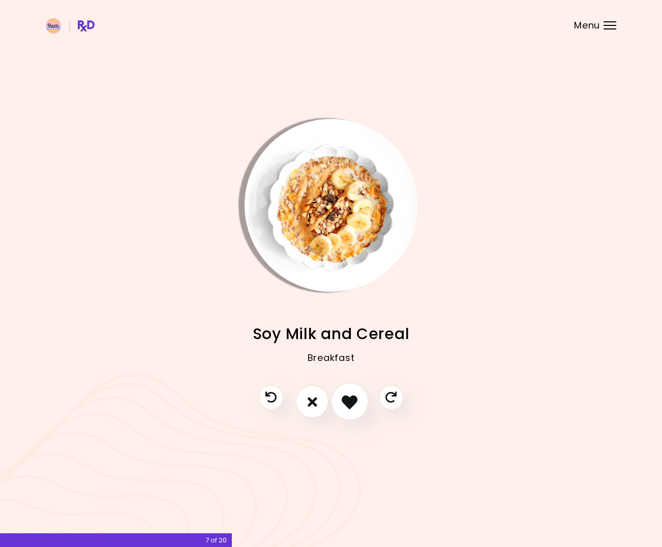
click at [359, 408] on button "I like this recipe" at bounding box center [350, 403] width 38 height 38
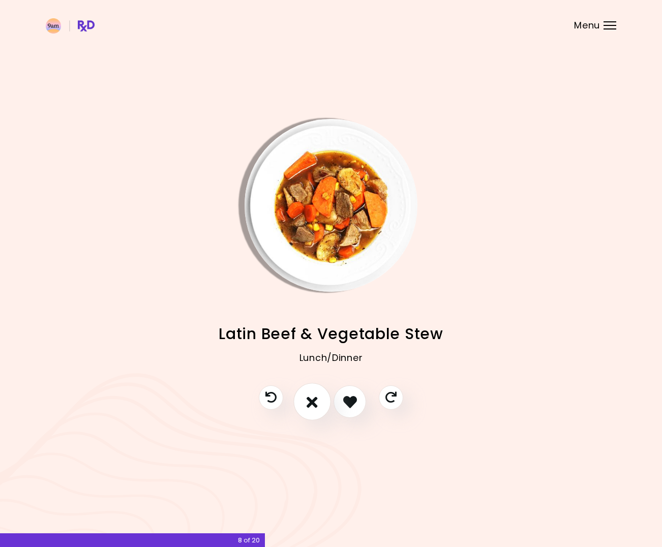
click at [320, 413] on button "I don't like this recipe" at bounding box center [313, 403] width 38 height 38
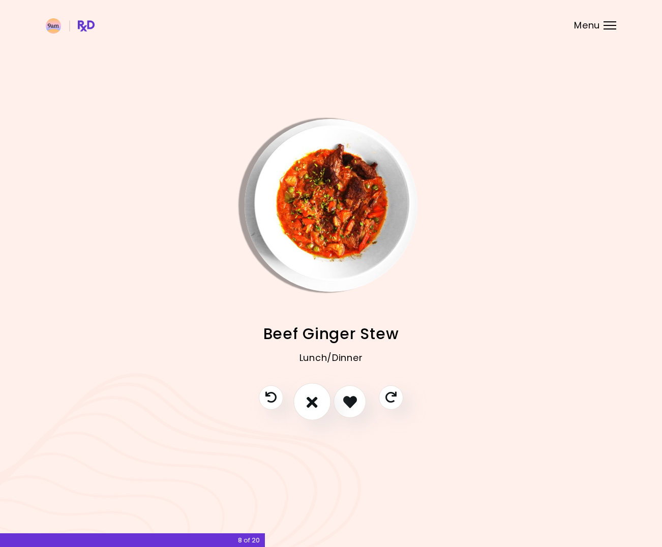
click at [320, 413] on button "I don't like this recipe" at bounding box center [313, 403] width 38 height 38
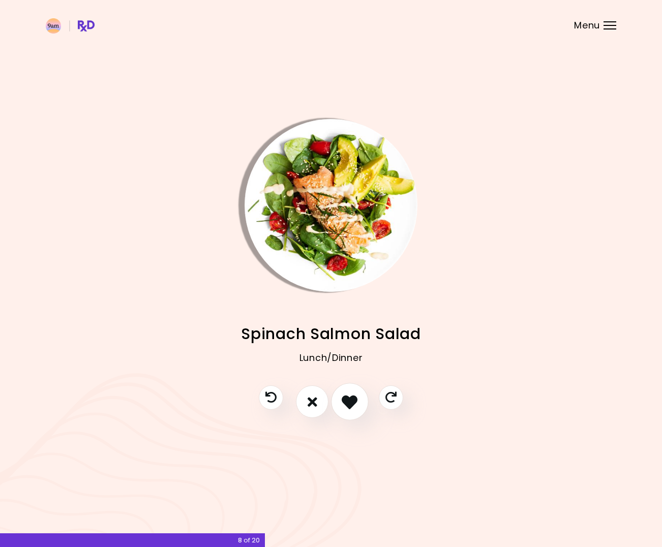
click at [352, 413] on button "I like this recipe" at bounding box center [350, 403] width 38 height 38
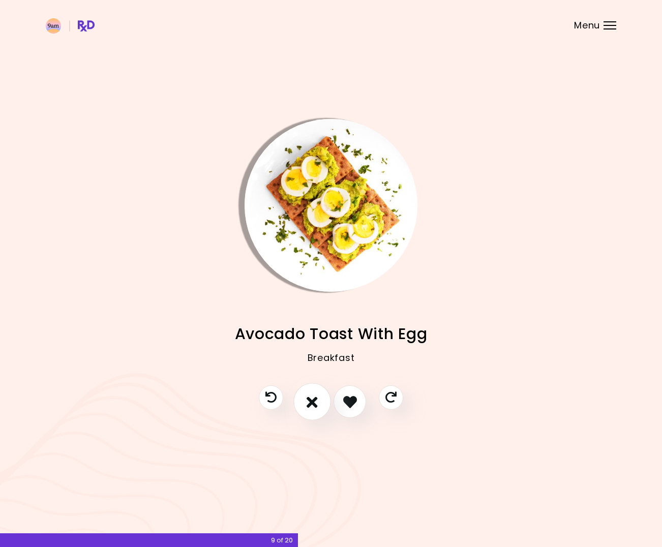
click at [319, 414] on button "I don't like this recipe" at bounding box center [313, 403] width 38 height 38
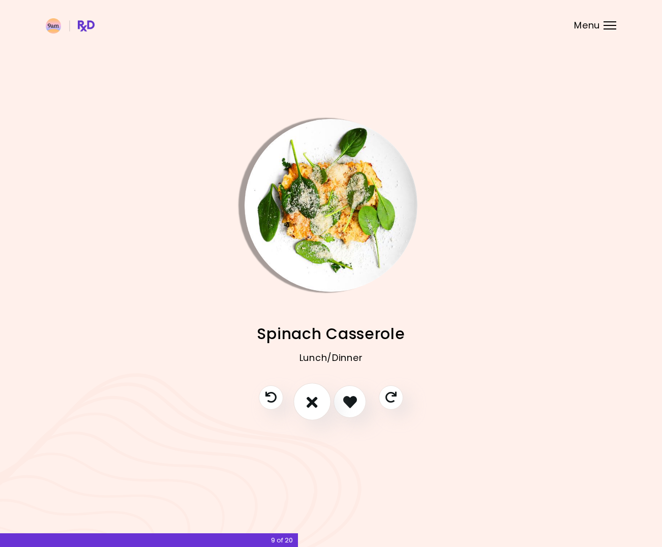
click at [321, 414] on button "I don't like this recipe" at bounding box center [313, 403] width 38 height 38
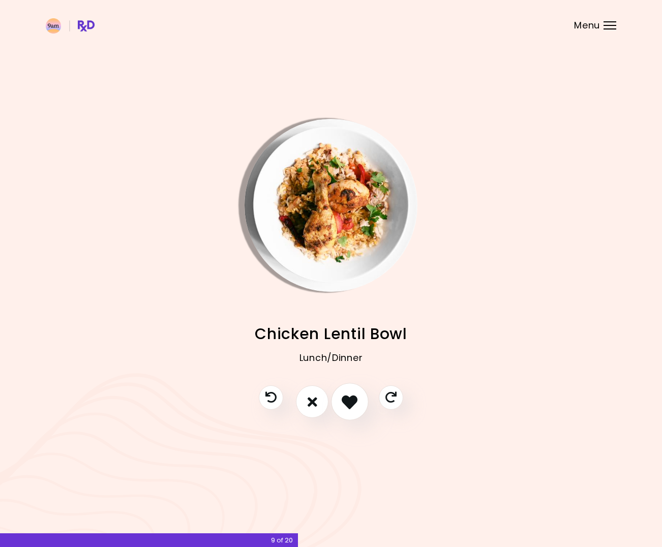
click at [356, 407] on icon "I like this recipe" at bounding box center [350, 402] width 16 height 16
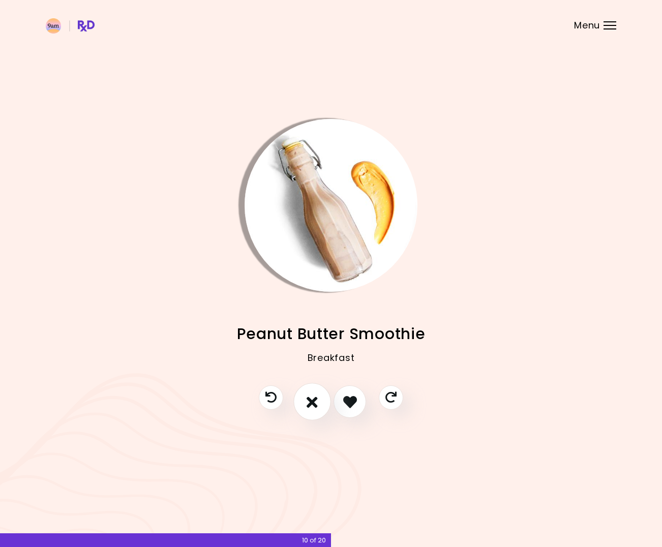
click at [322, 406] on button "I don't like this recipe" at bounding box center [313, 403] width 38 height 38
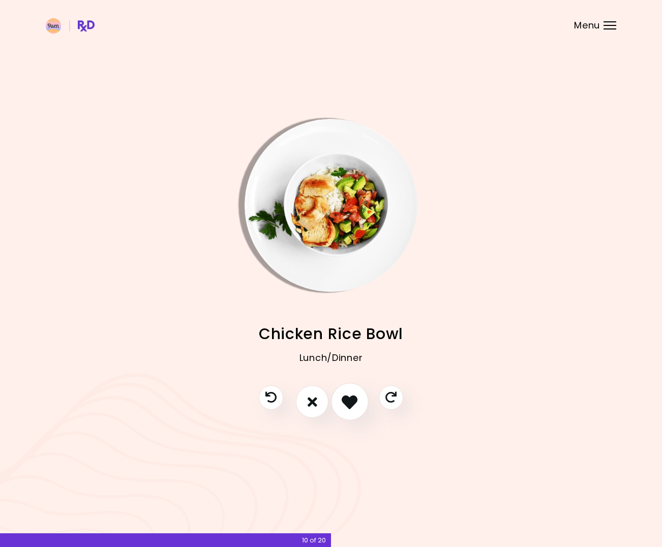
click at [363, 408] on button "I like this recipe" at bounding box center [350, 403] width 38 height 38
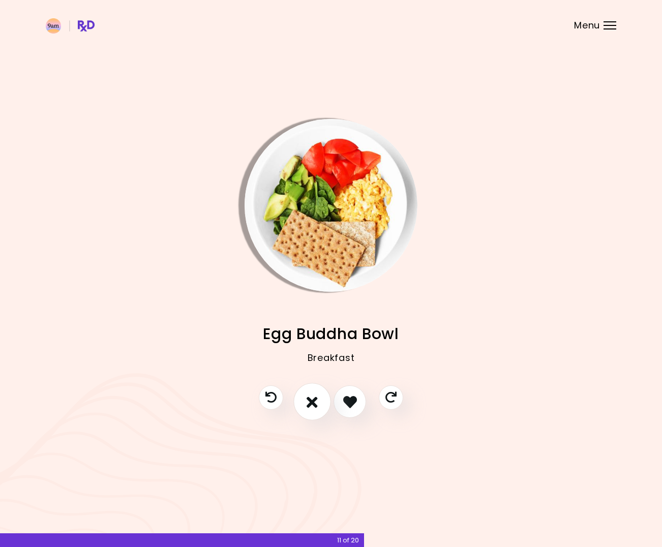
click at [312, 405] on icon "I don't like this recipe" at bounding box center [312, 402] width 11 height 16
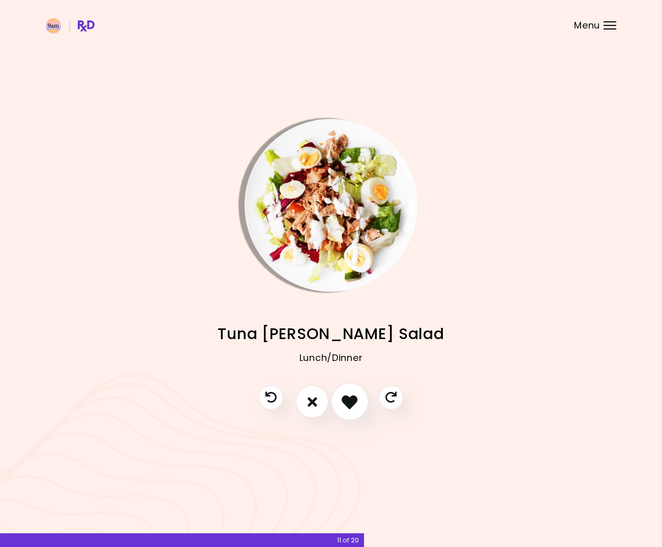
click at [343, 408] on icon "I like this recipe" at bounding box center [350, 402] width 16 height 16
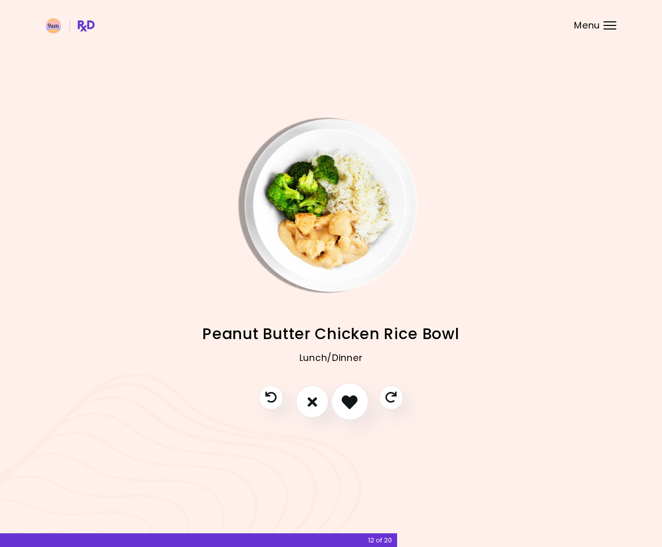
click at [342, 406] on icon "I like this recipe" at bounding box center [350, 402] width 16 height 16
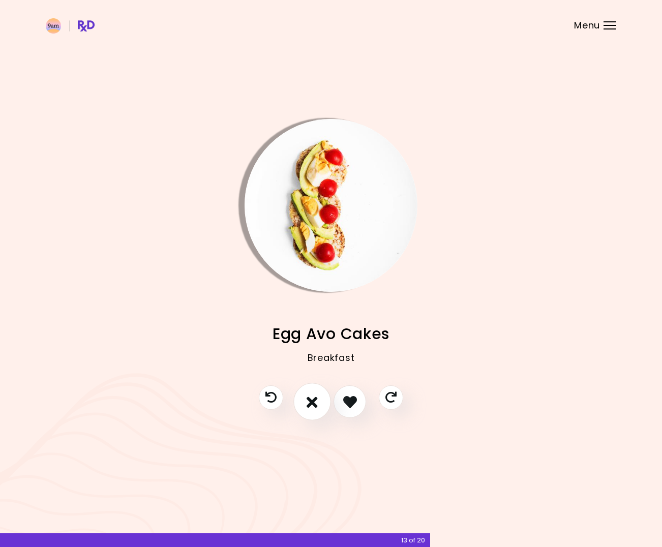
click at [316, 409] on icon "I don't like this recipe" at bounding box center [312, 402] width 11 height 16
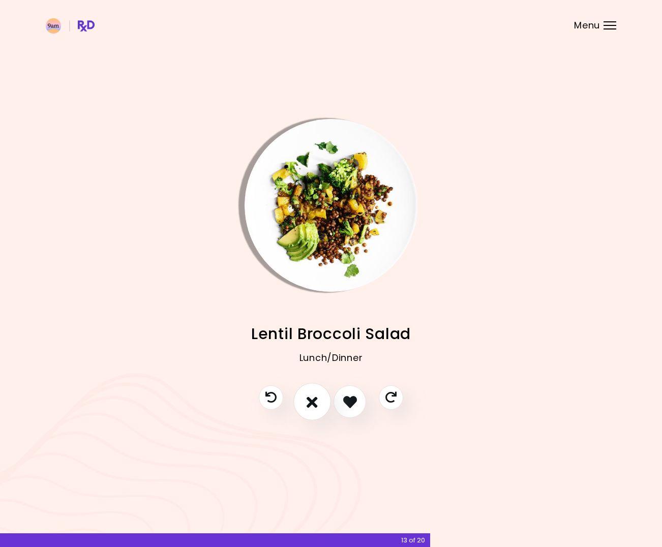
click at [316, 409] on icon "I don't like this recipe" at bounding box center [312, 402] width 11 height 16
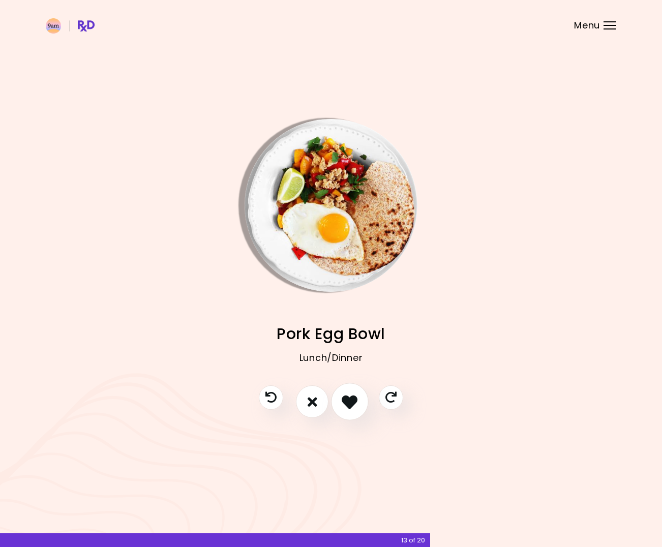
click at [352, 407] on icon "I like this recipe" at bounding box center [350, 402] width 16 height 16
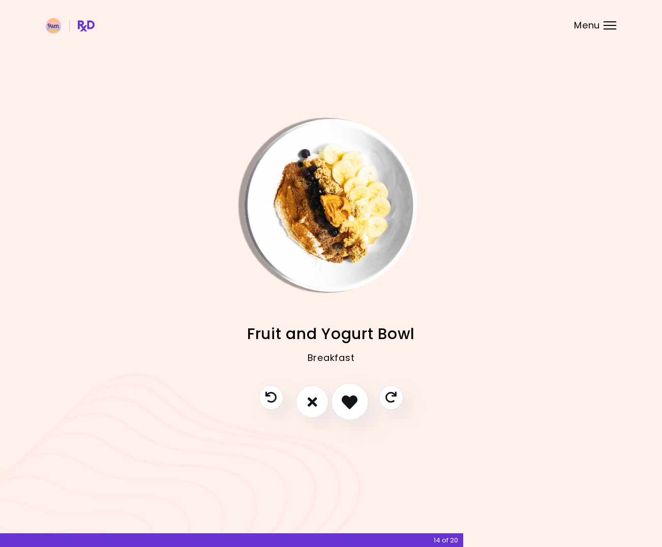
click at [354, 408] on icon "I like this recipe" at bounding box center [350, 402] width 16 height 16
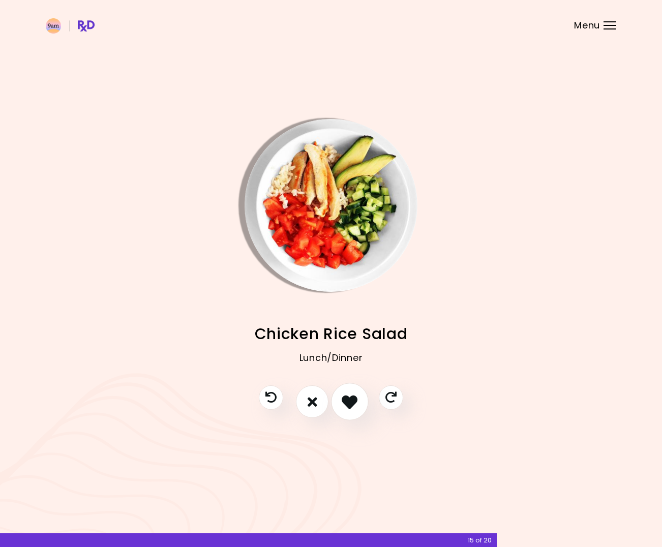
click at [352, 408] on icon "I like this recipe" at bounding box center [350, 402] width 16 height 16
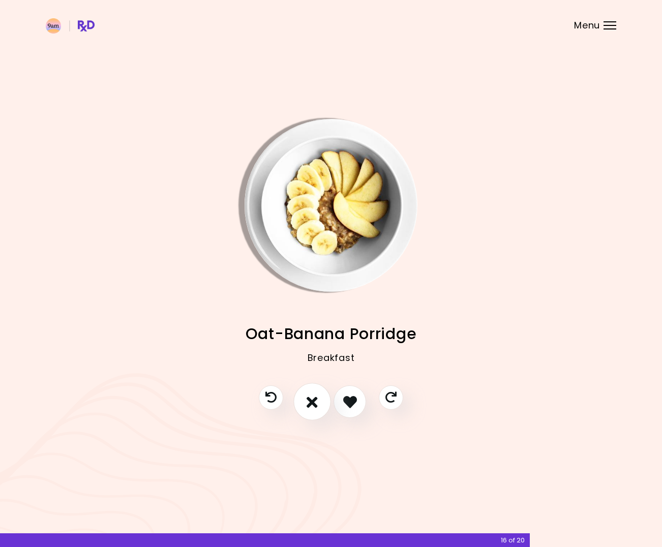
click at [312, 414] on button "I don't like this recipe" at bounding box center [313, 403] width 38 height 38
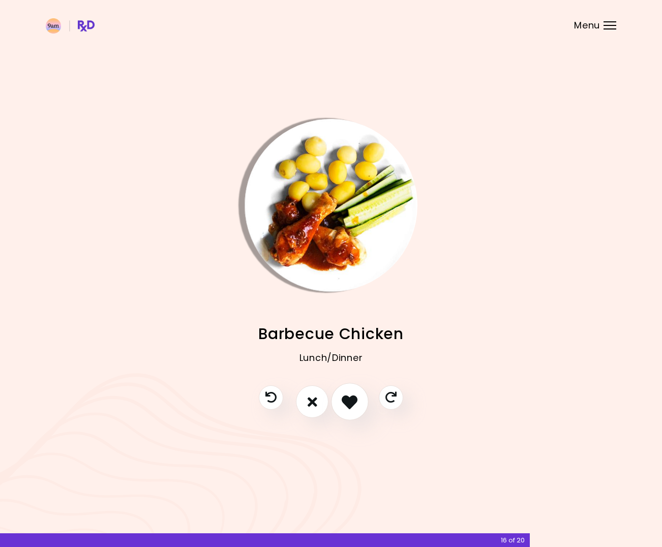
click at [351, 407] on icon "I like this recipe" at bounding box center [350, 402] width 16 height 16
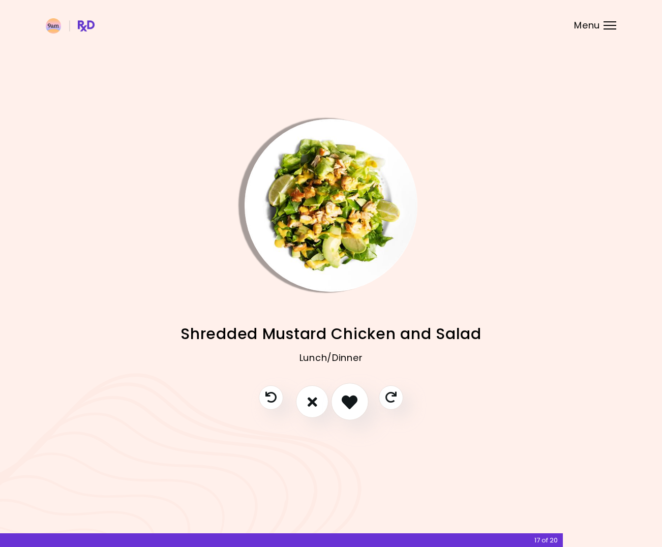
click at [350, 402] on icon "I like this recipe" at bounding box center [350, 402] width 16 height 16
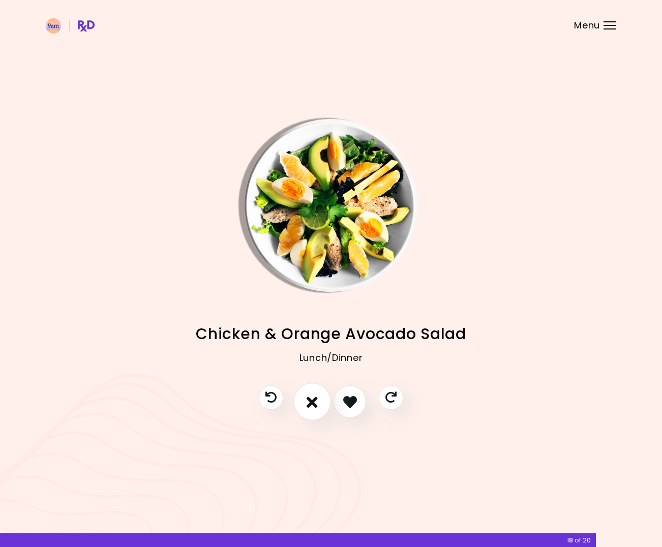
click at [316, 410] on button "I don't like this recipe" at bounding box center [313, 403] width 38 height 38
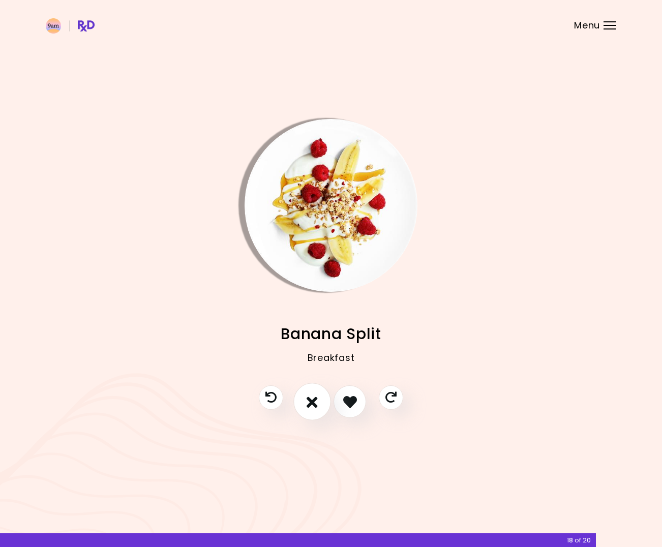
click at [319, 411] on button "I don't like this recipe" at bounding box center [313, 403] width 38 height 38
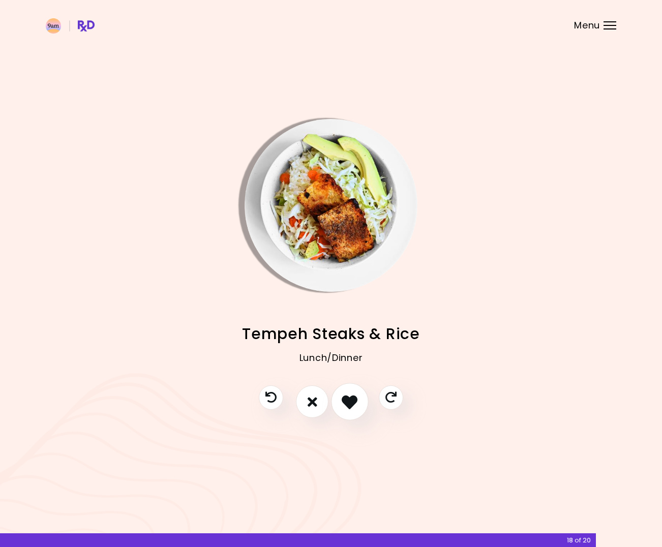
click at [356, 407] on icon "I like this recipe" at bounding box center [350, 402] width 16 height 16
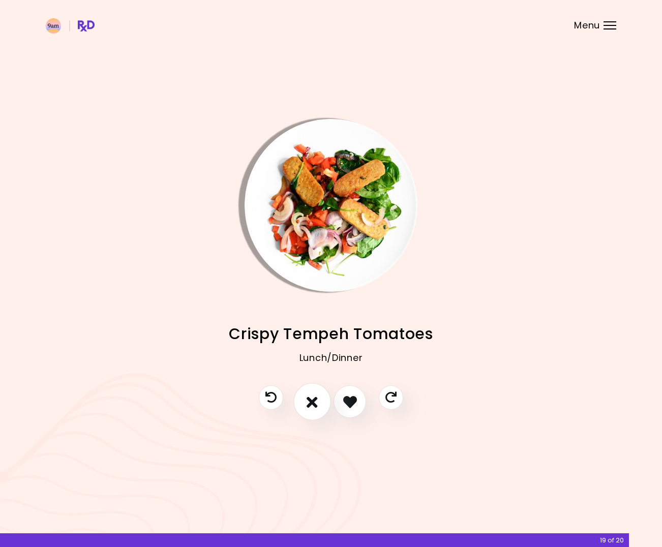
click at [318, 404] on button "I don't like this recipe" at bounding box center [313, 403] width 38 height 38
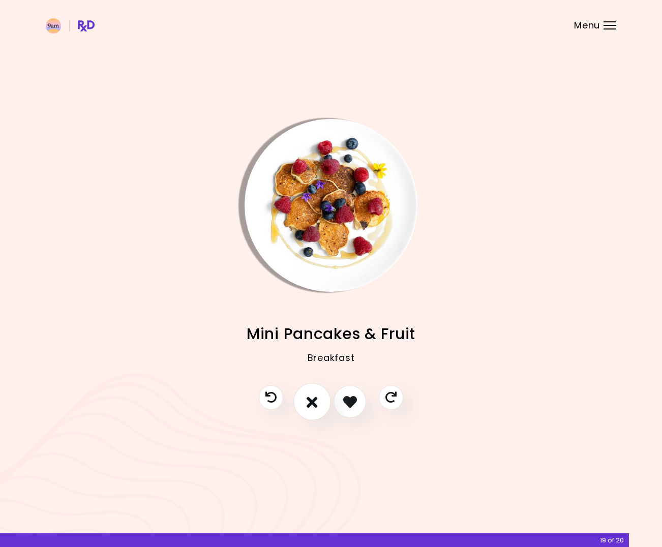
click at [320, 404] on button "I don't like this recipe" at bounding box center [313, 403] width 38 height 38
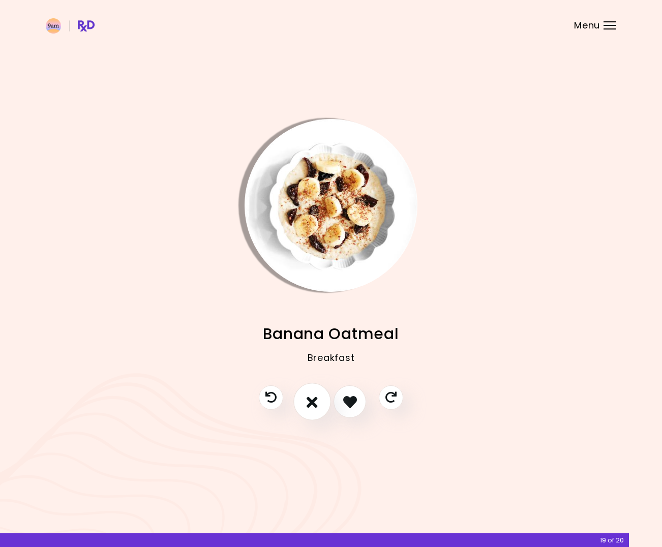
click at [320, 404] on button "I don't like this recipe" at bounding box center [313, 403] width 38 height 38
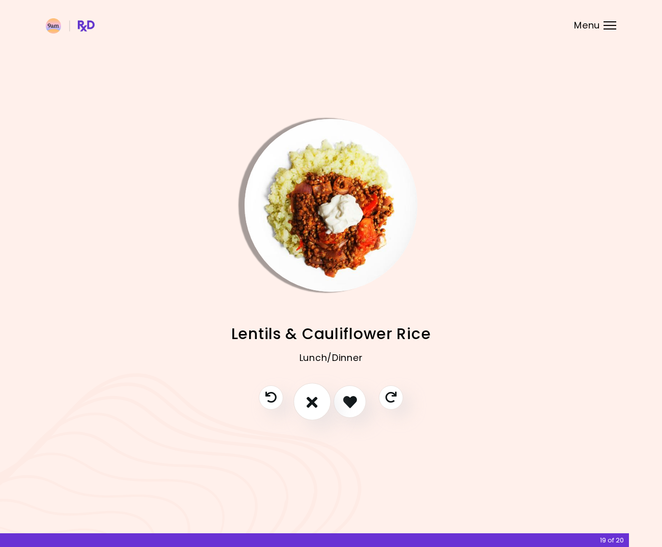
click at [320, 404] on button "I don't like this recipe" at bounding box center [313, 403] width 38 height 38
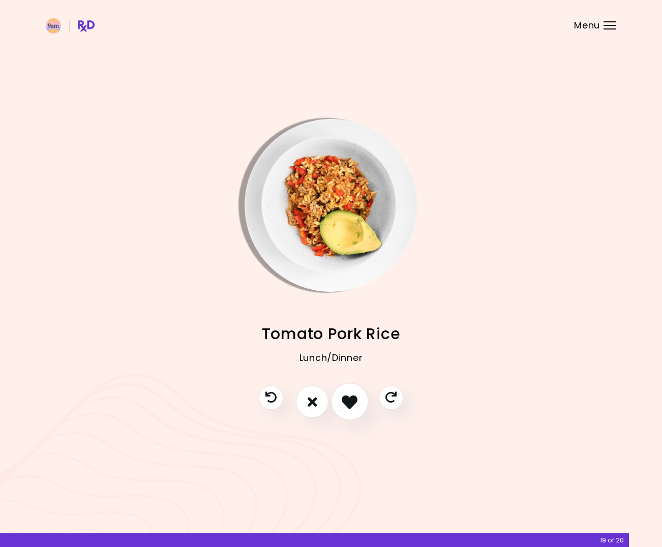
click at [355, 409] on icon "I like this recipe" at bounding box center [350, 402] width 16 height 16
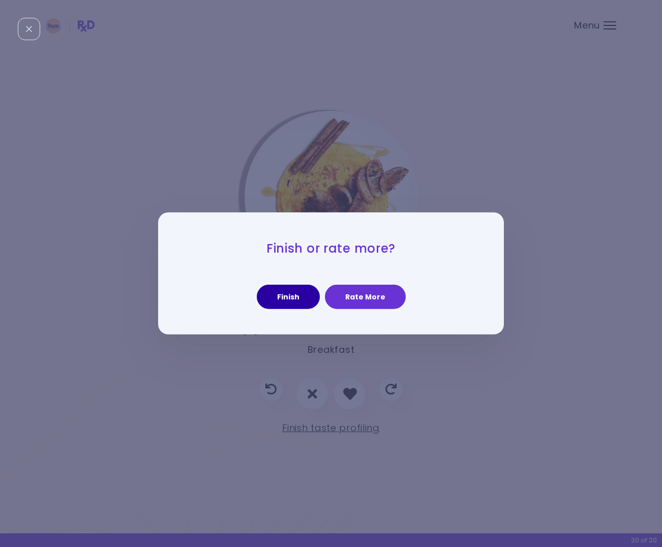
click at [304, 300] on button "Finish" at bounding box center [288, 297] width 63 height 24
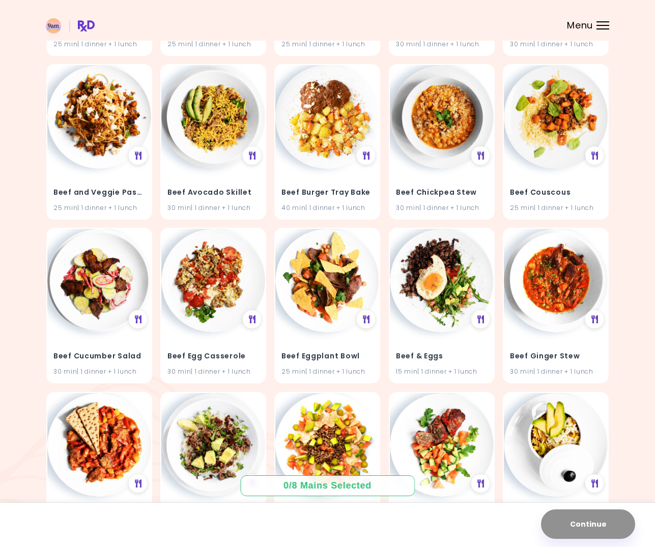
scroll to position [1871, 0]
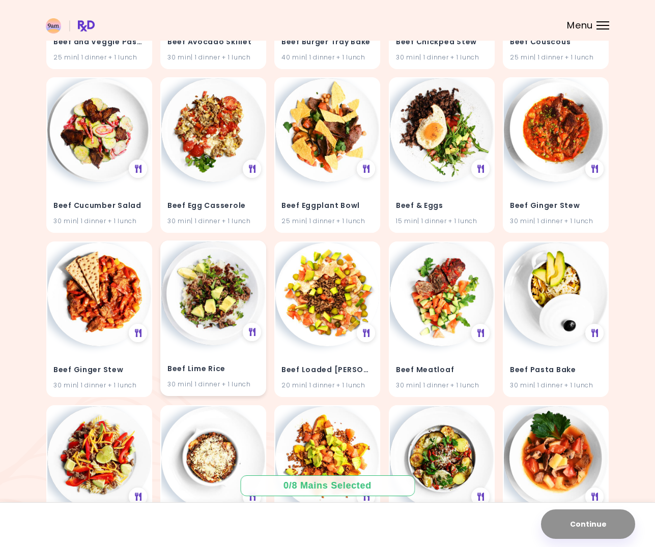
click at [193, 315] on img at bounding box center [213, 294] width 104 height 104
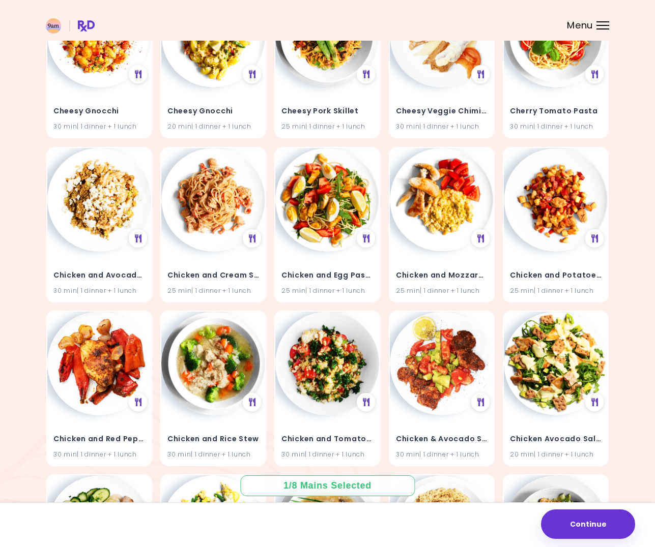
scroll to position [4945, 0]
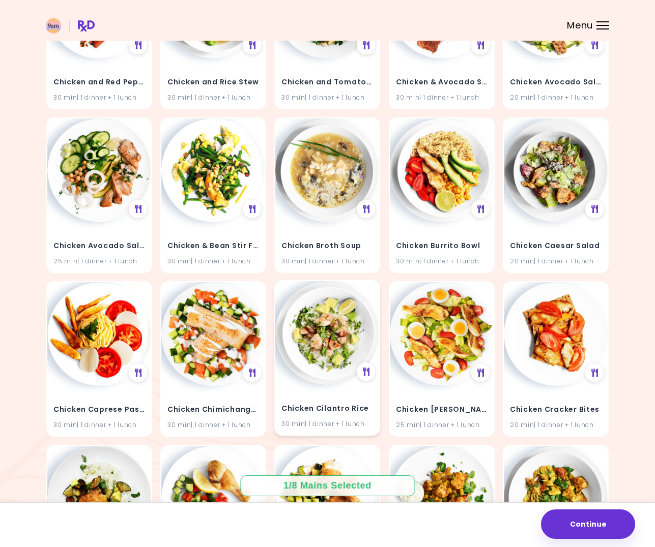
click at [321, 353] on img at bounding box center [327, 333] width 104 height 104
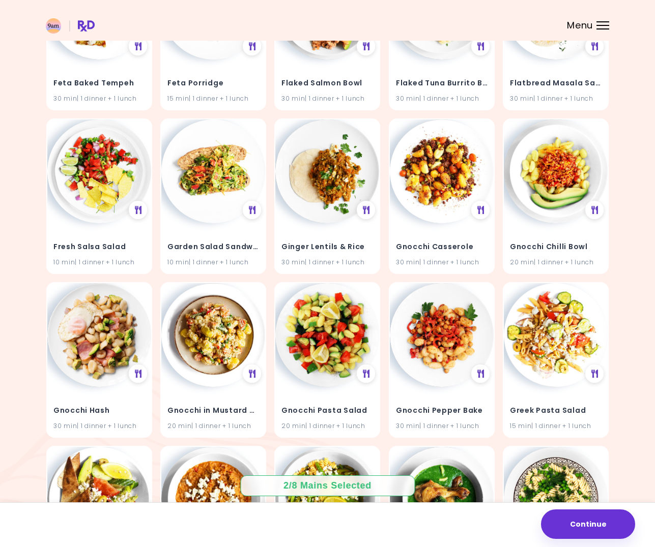
scroll to position [11099, 0]
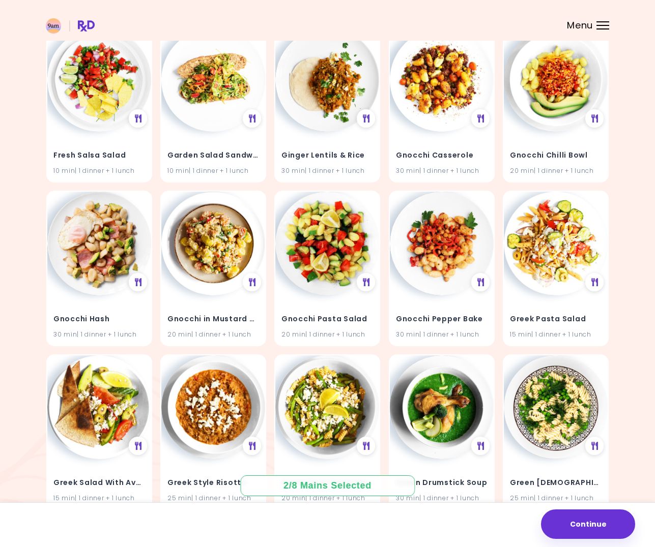
click at [608, 21] on header at bounding box center [327, 20] width 655 height 41
click at [598, 20] on header at bounding box center [327, 20] width 655 height 41
click at [601, 29] on div at bounding box center [602, 28] width 13 height 1
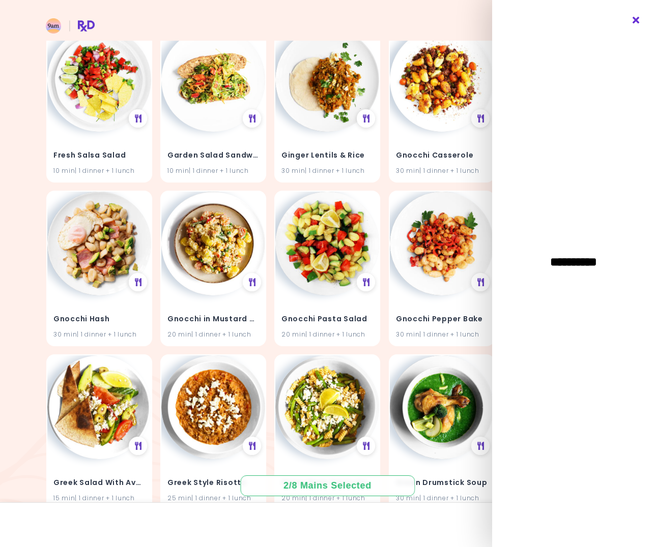
click at [632, 19] on icon "Close" at bounding box center [636, 20] width 10 height 7
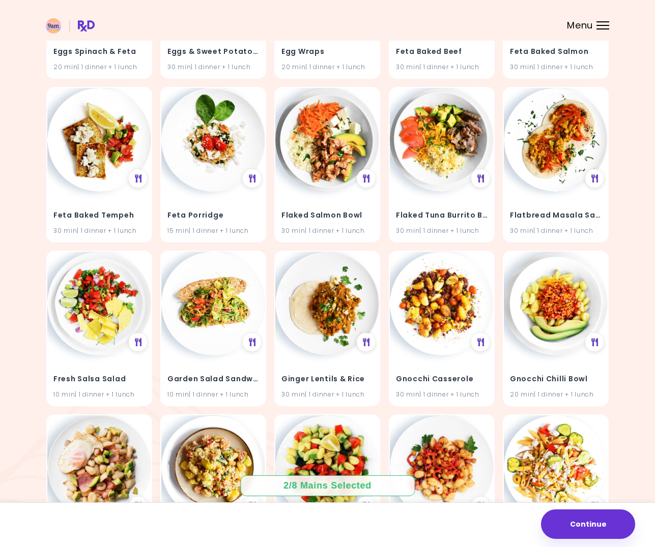
scroll to position [10845, 0]
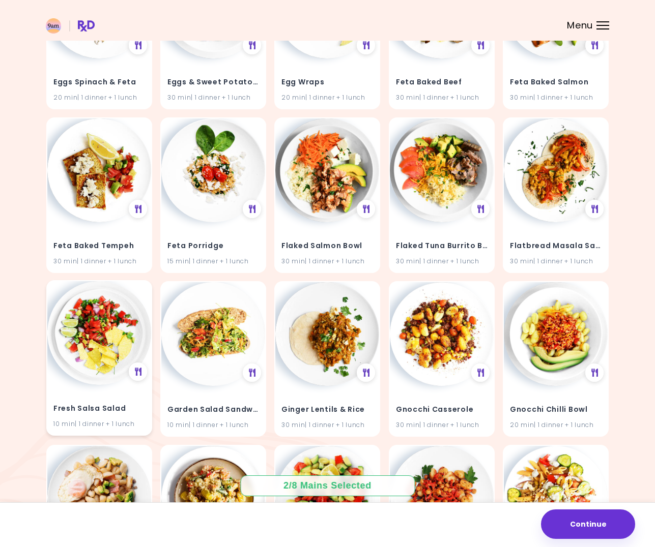
click at [91, 321] on img at bounding box center [99, 333] width 104 height 104
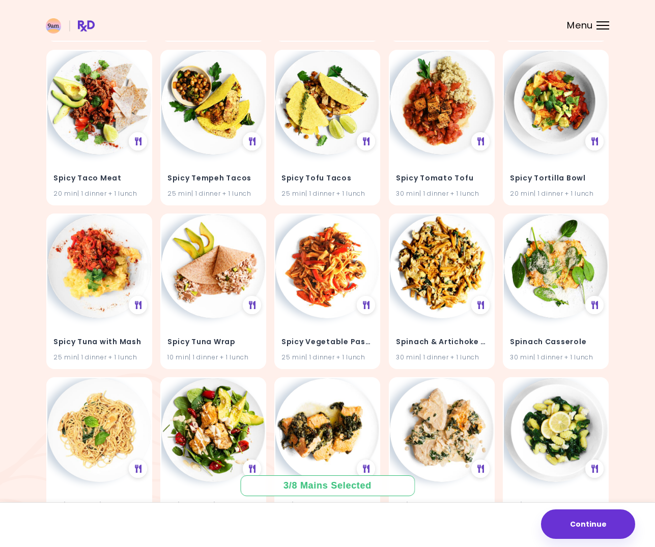
scroll to position [21988, 0]
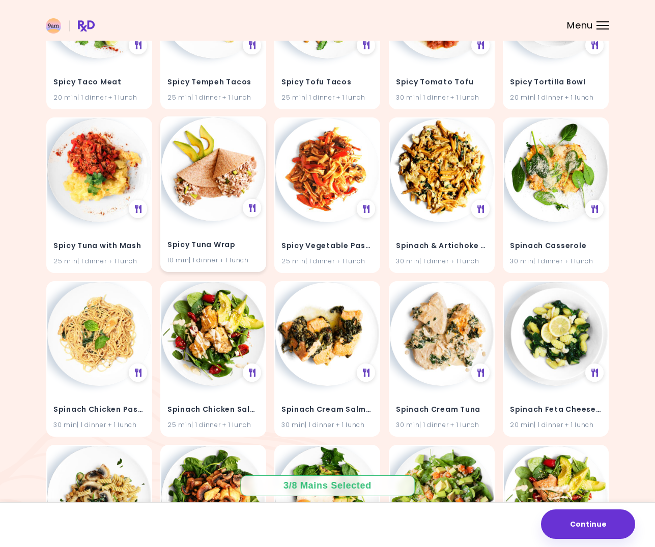
click at [194, 161] on img at bounding box center [213, 170] width 104 height 104
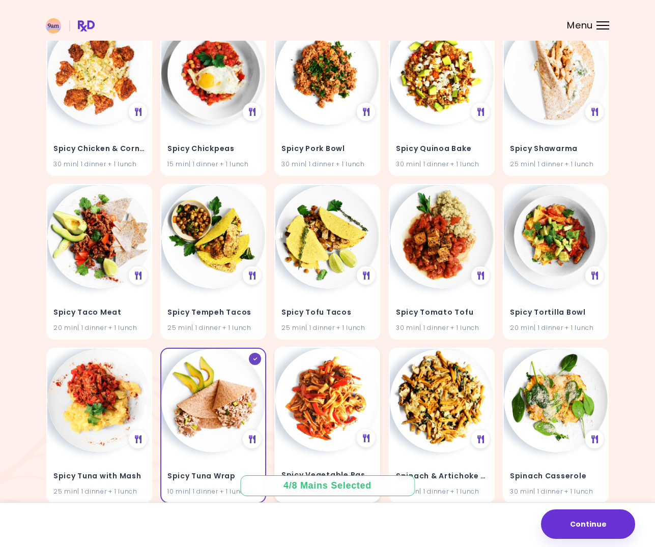
scroll to position [21683, 0]
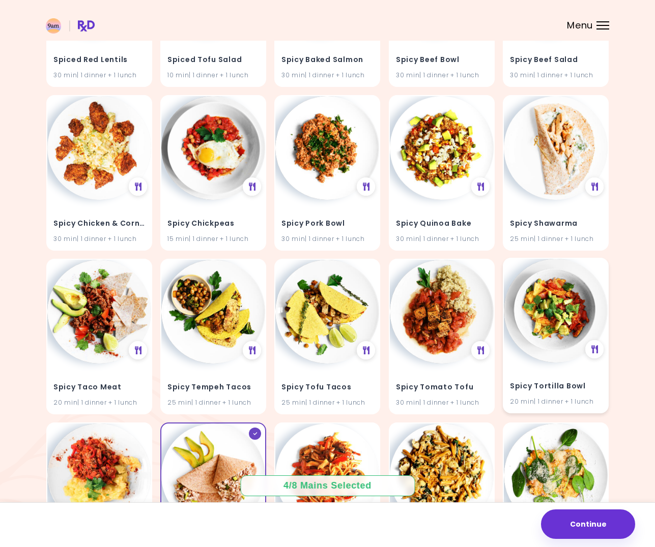
click at [558, 299] on img at bounding box center [556, 311] width 104 height 104
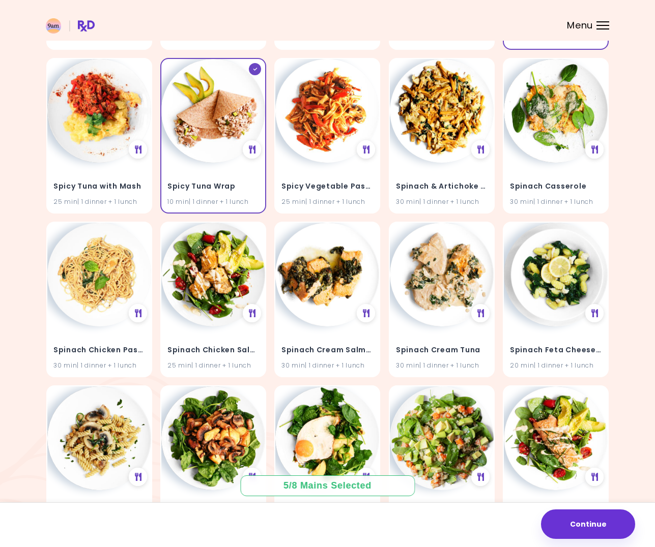
scroll to position [22395, 0]
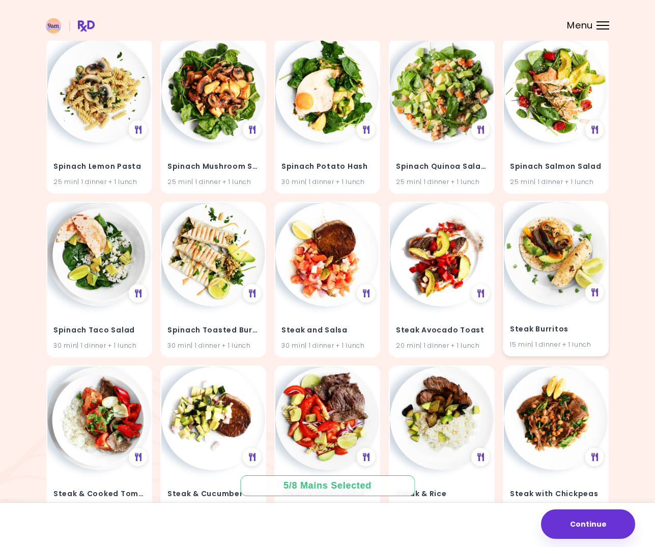
click at [547, 269] on img at bounding box center [556, 254] width 104 height 104
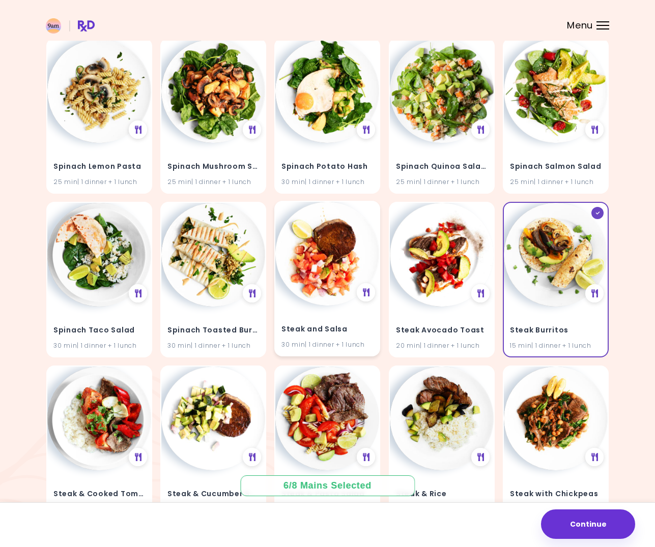
click at [299, 270] on img at bounding box center [327, 254] width 104 height 104
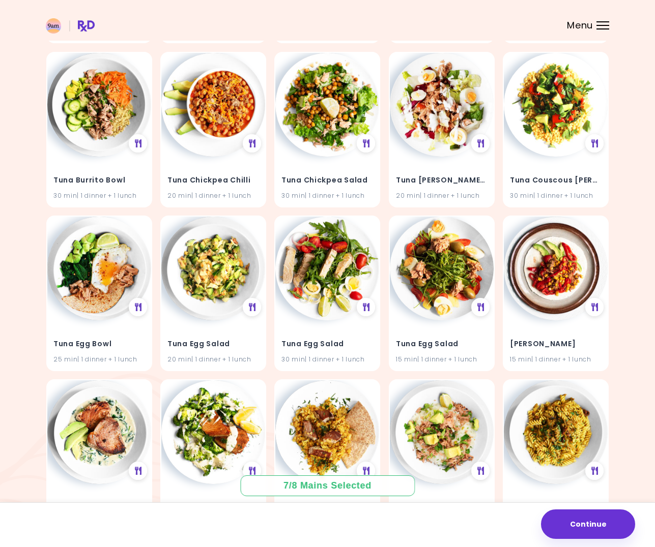
scroll to position [25706, 0]
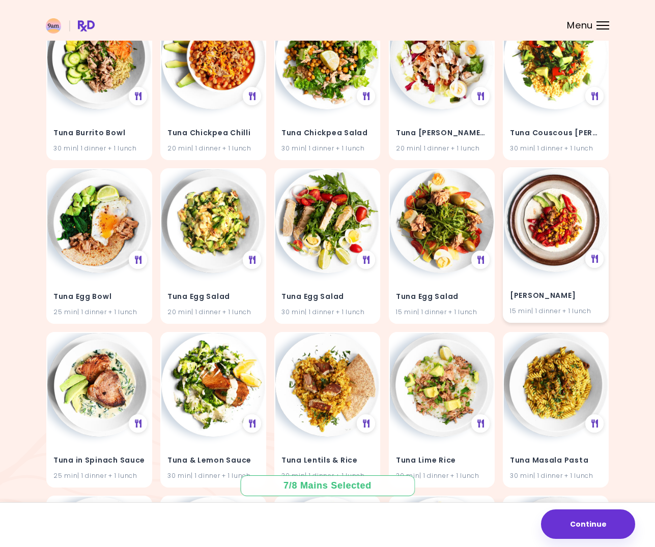
click at [563, 234] on img at bounding box center [556, 220] width 104 height 104
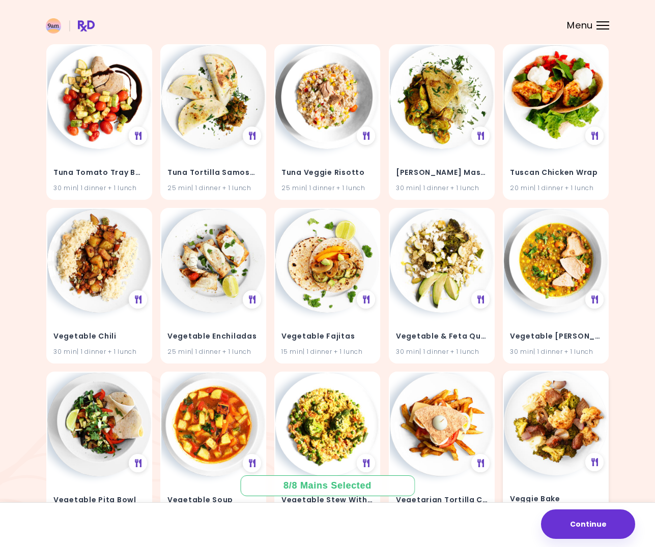
scroll to position [26978, 0]
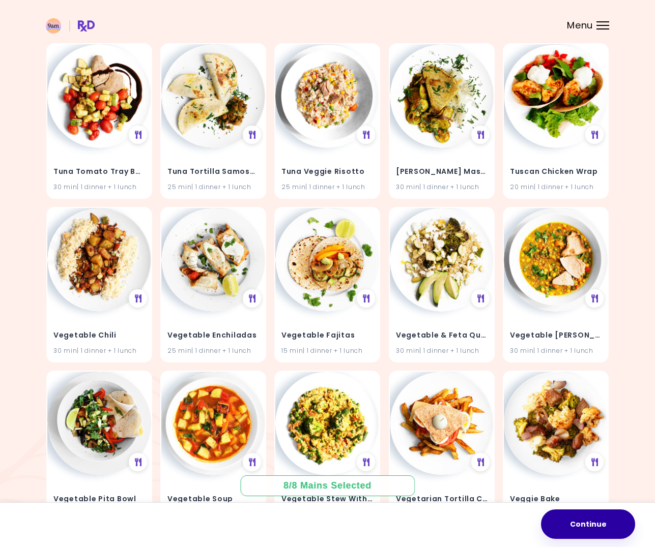
click at [594, 527] on button "Continue" at bounding box center [588, 525] width 94 height 30
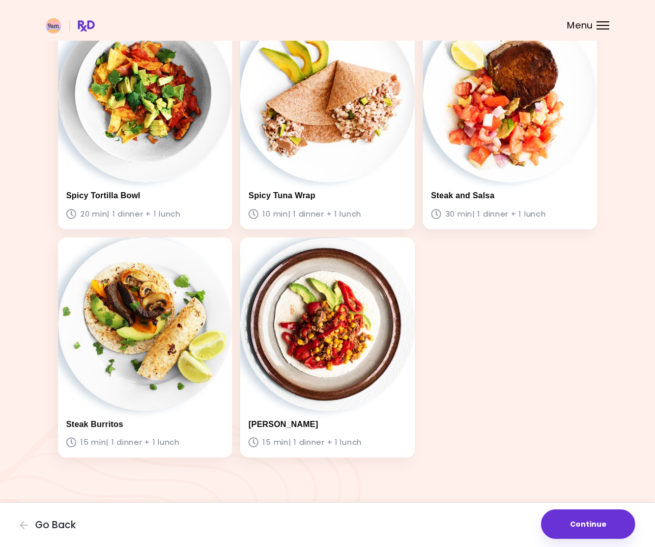
scroll to position [320, 0]
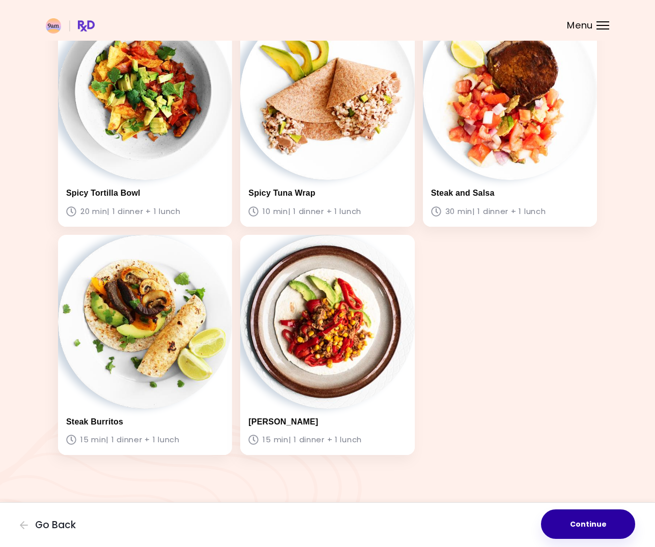
click at [600, 521] on button "Continue" at bounding box center [588, 525] width 94 height 30
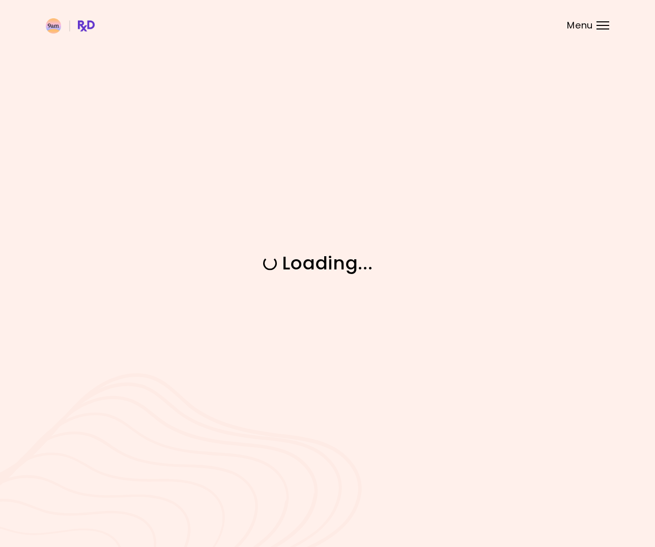
scroll to position [0, 0]
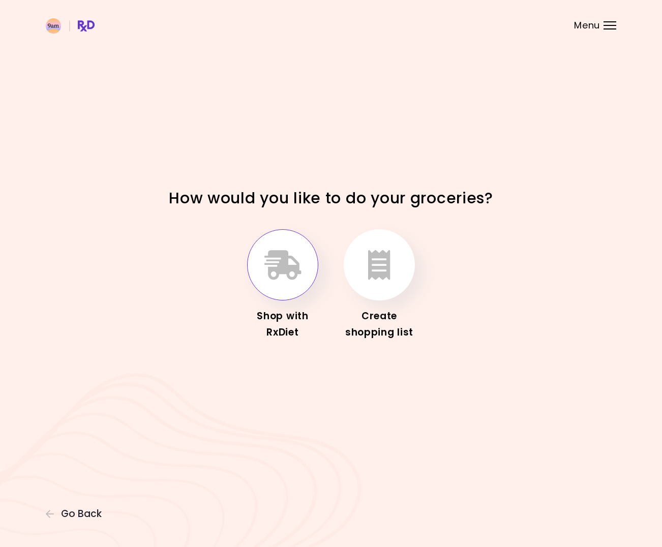
click at [300, 273] on icon "button" at bounding box center [283, 265] width 37 height 30
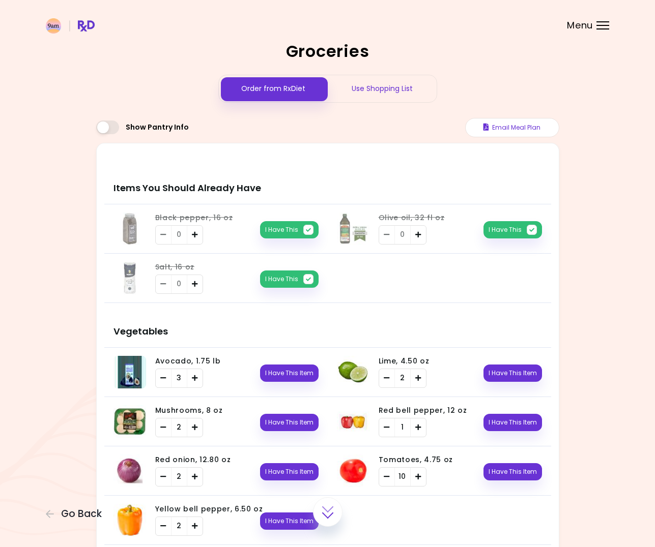
click at [380, 93] on div "Use Shopping List" at bounding box center [382, 88] width 109 height 27
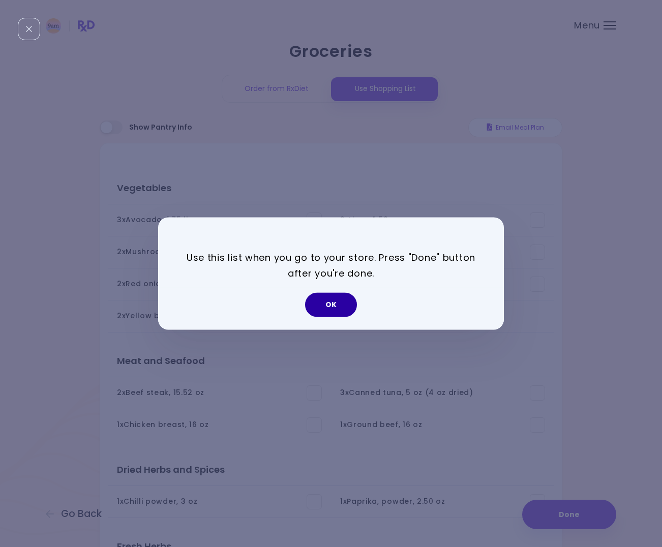
click at [338, 313] on button "OK" at bounding box center [331, 305] width 52 height 24
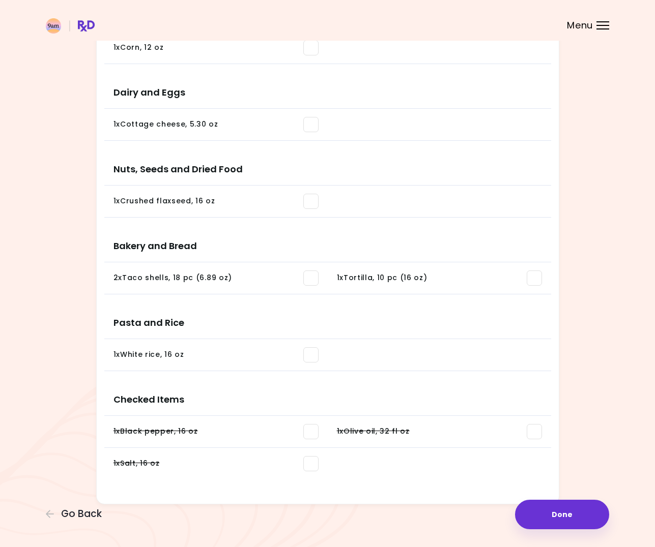
scroll to position [609, 0]
click at [585, 512] on button "Done" at bounding box center [562, 515] width 94 height 30
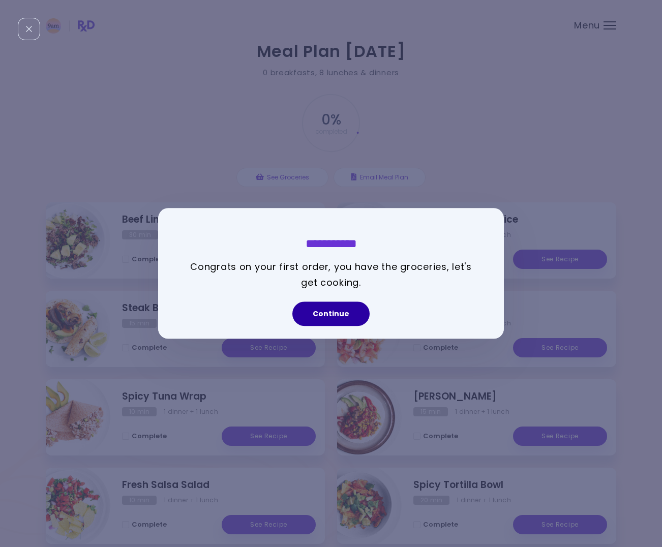
click at [349, 319] on button "Continue" at bounding box center [331, 314] width 77 height 24
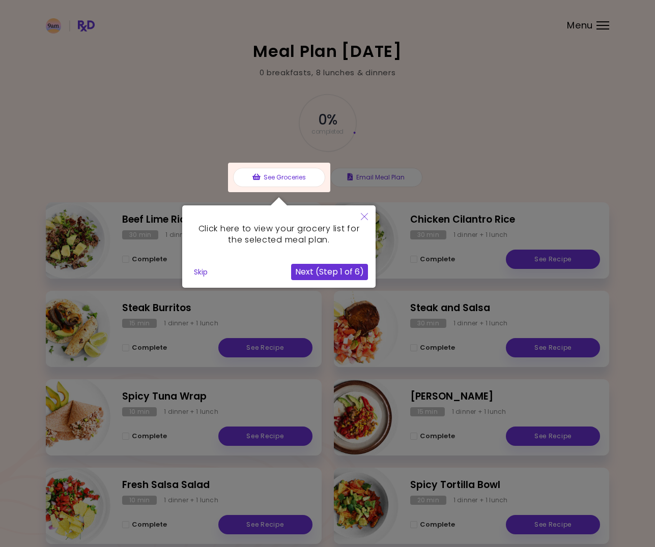
click at [363, 218] on icon "Close" at bounding box center [364, 216] width 7 height 7
